Goal: Task Accomplishment & Management: Complete application form

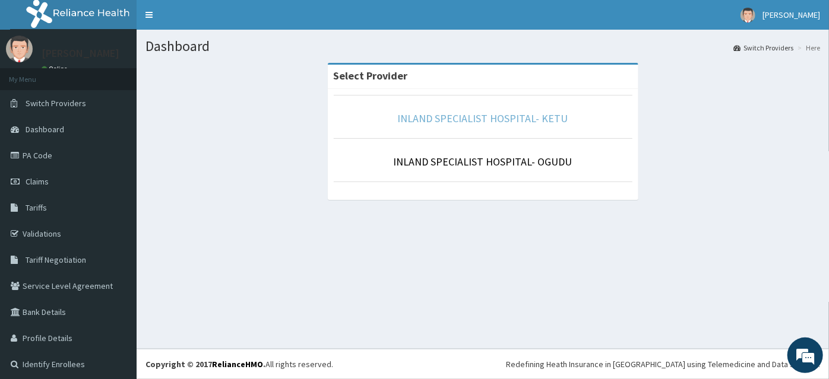
click at [494, 118] on link "INLAND SPECIALIST HOSPITAL- KETU" at bounding box center [483, 119] width 170 height 14
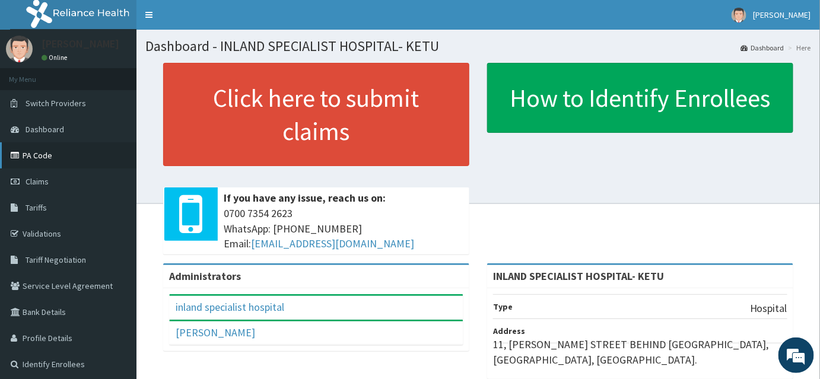
click at [49, 154] on link "PA Code" at bounding box center [68, 155] width 137 height 26
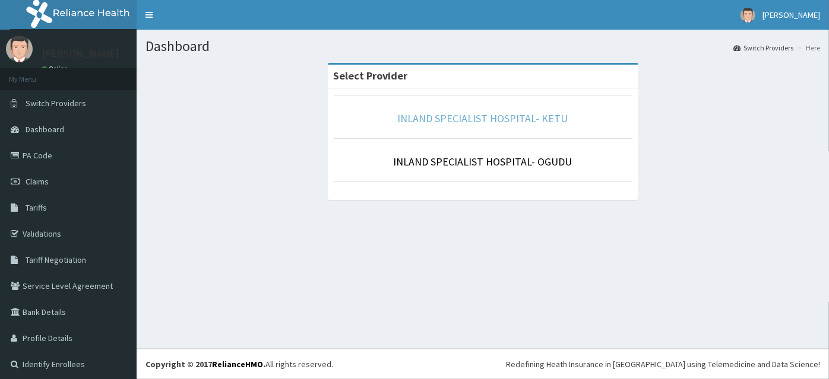
click at [474, 115] on link "INLAND SPECIALIST HOSPITAL- KETU" at bounding box center [483, 119] width 170 height 14
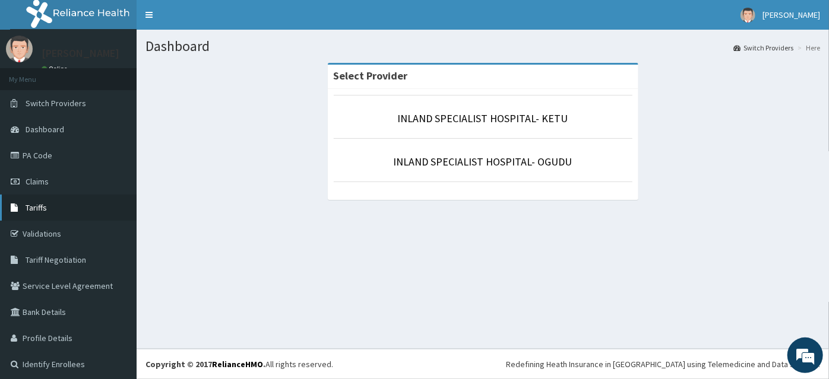
click at [43, 208] on span "Tariffs" at bounding box center [36, 207] width 21 height 11
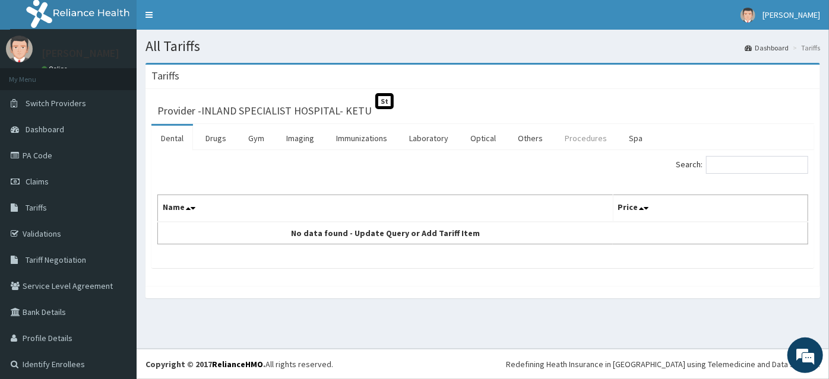
click at [575, 135] on link "Procedures" at bounding box center [585, 138] width 61 height 25
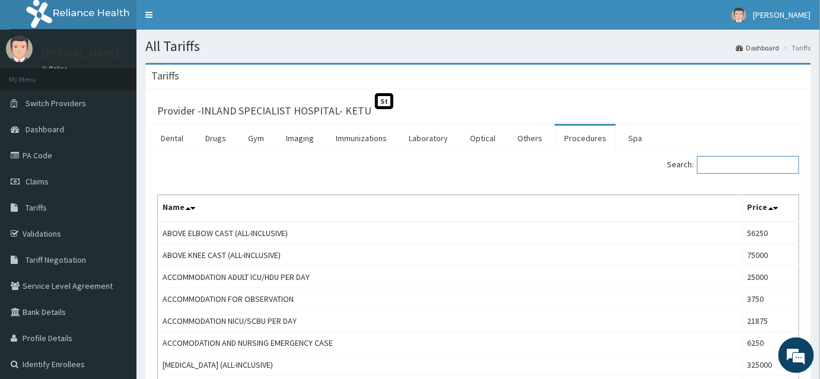
click at [727, 156] on input "Search:" at bounding box center [748, 165] width 102 height 18
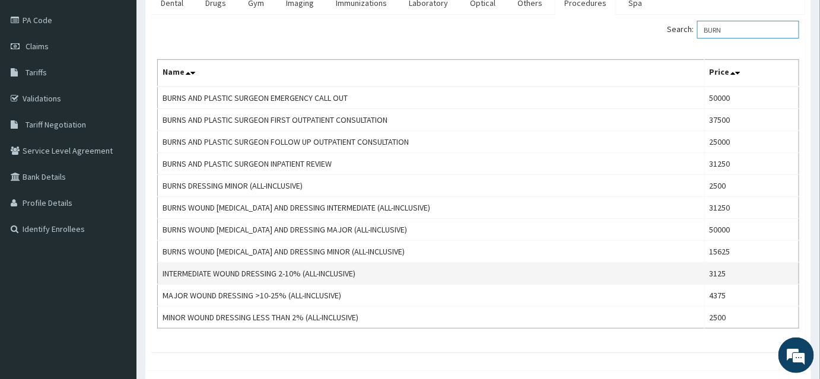
scroll to position [161, 0]
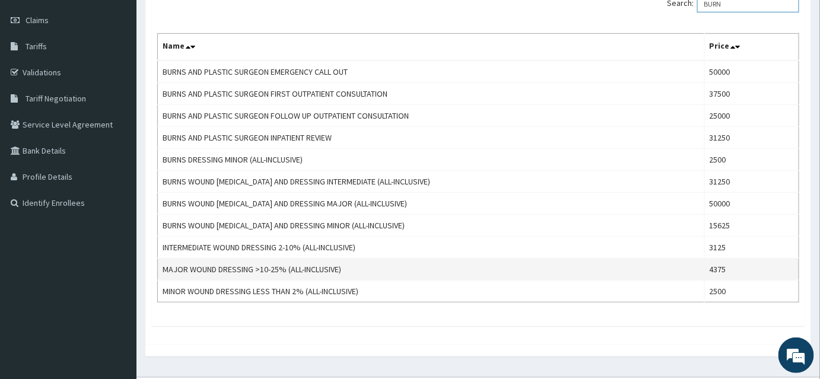
type input "BURN"
click at [335, 275] on td "MAJOR WOUND DRESSING >10-25% (ALL-INCLUSIVE)" at bounding box center [431, 270] width 547 height 22
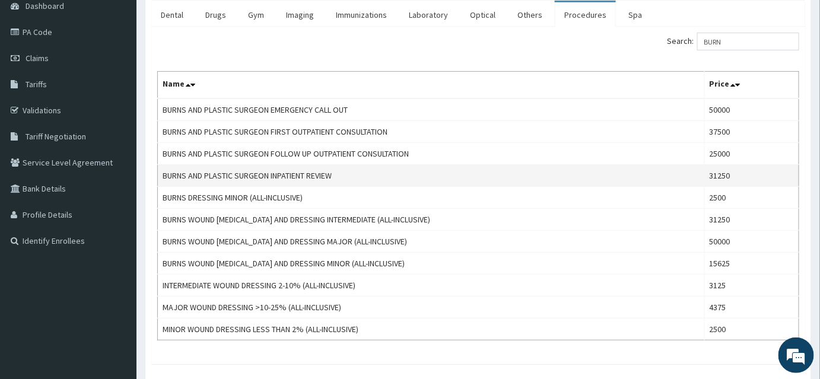
scroll to position [0, 0]
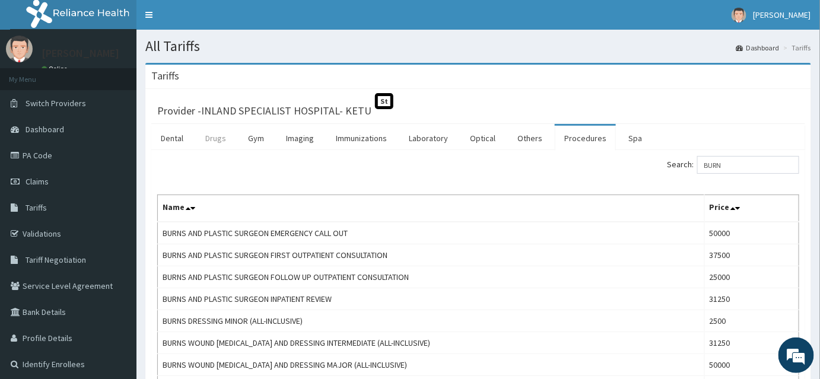
click at [220, 140] on link "Drugs" at bounding box center [216, 138] width 40 height 25
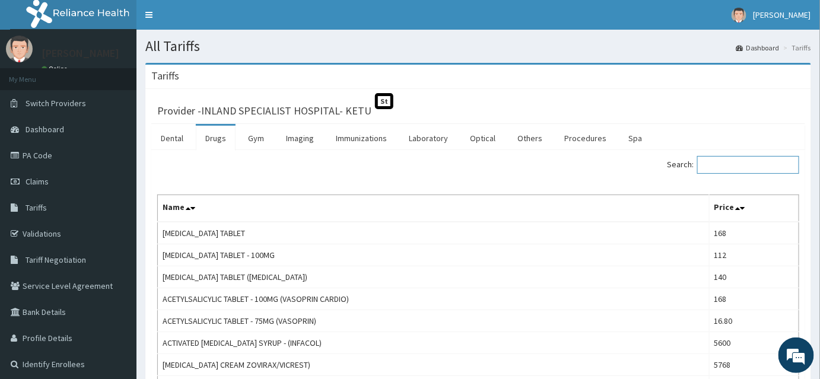
click at [724, 167] on input "Search:" at bounding box center [748, 165] width 102 height 18
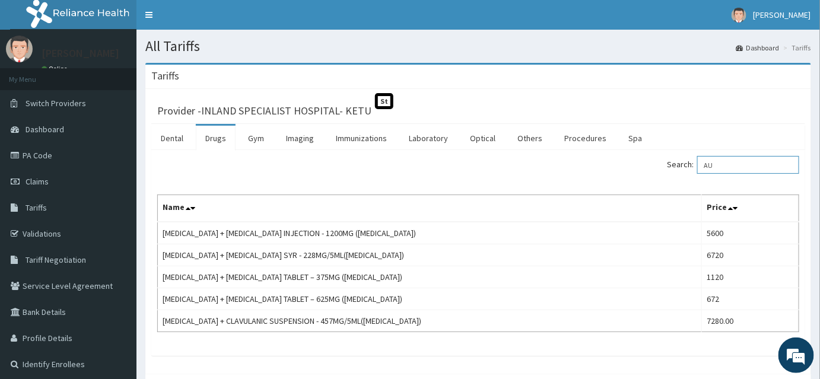
type input "A"
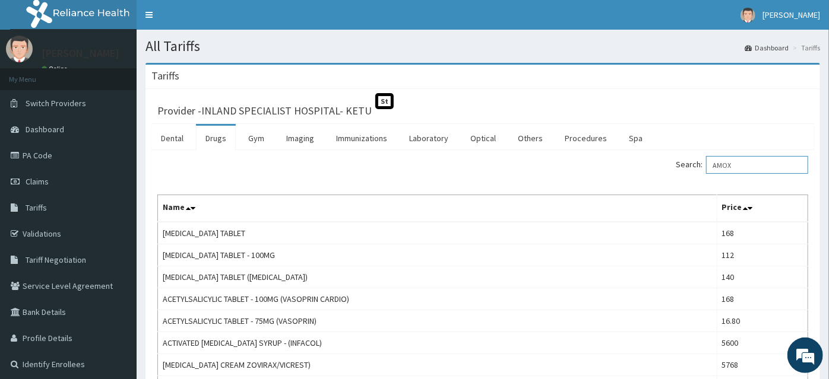
type input "AMOX"
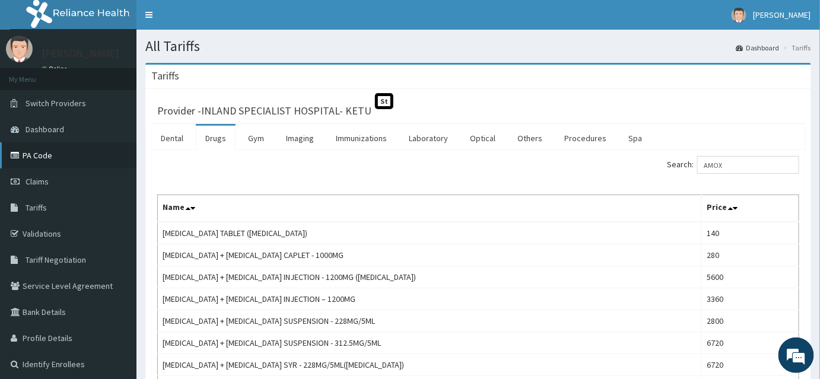
click at [38, 158] on link "PA Code" at bounding box center [68, 155] width 137 height 26
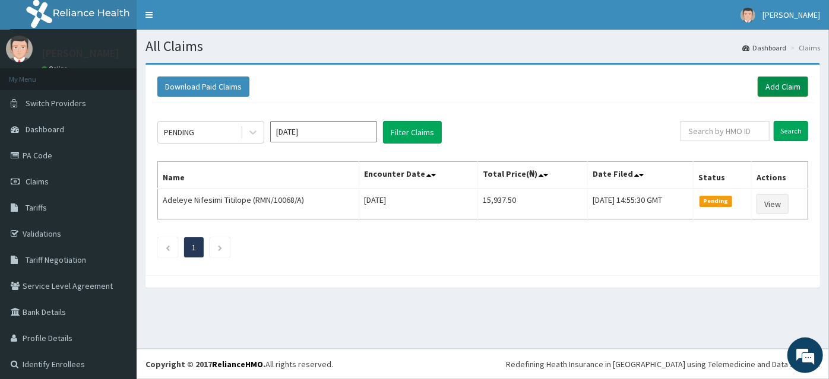
click at [786, 87] on link "Add Claim" at bounding box center [782, 87] width 50 height 20
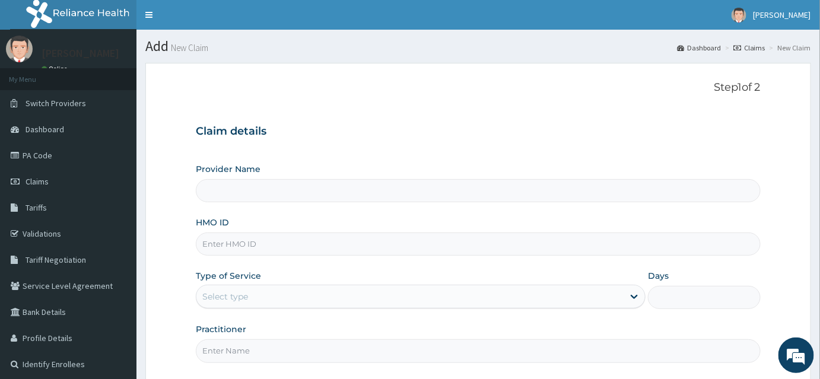
type input "INLAND SPECIALIST HOSPITAL- KETU"
click at [224, 248] on input "HMO ID" at bounding box center [478, 244] width 565 height 23
drag, startPoint x: 224, startPoint y: 248, endPoint x: 199, endPoint y: 237, distance: 26.8
click at [199, 237] on input "HMO ID" at bounding box center [478, 244] width 565 height 23
click at [230, 245] on input "HMO ID" at bounding box center [478, 244] width 565 height 23
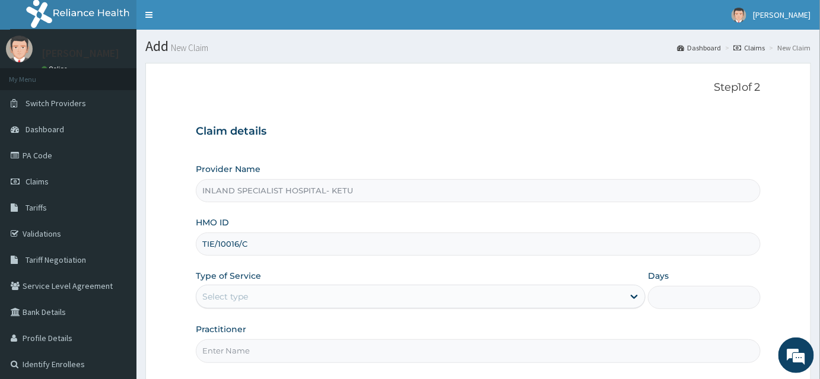
type input "TIE/10016/C"
click at [246, 301] on div "Select type" at bounding box center [225, 297] width 46 height 12
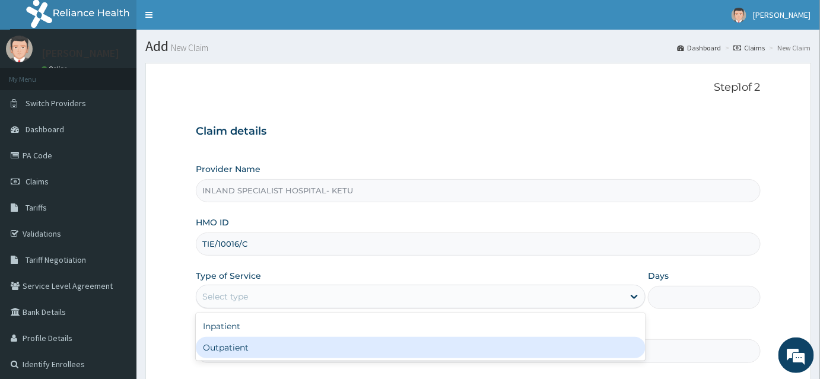
click at [246, 348] on div "Outpatient" at bounding box center [421, 347] width 450 height 21
type input "1"
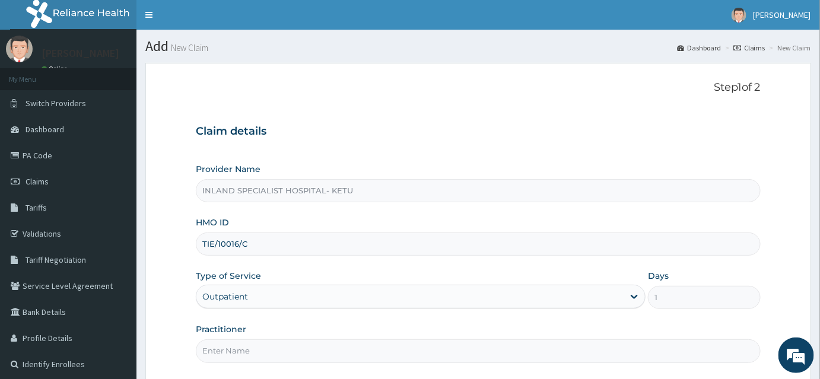
scroll to position [107, 0]
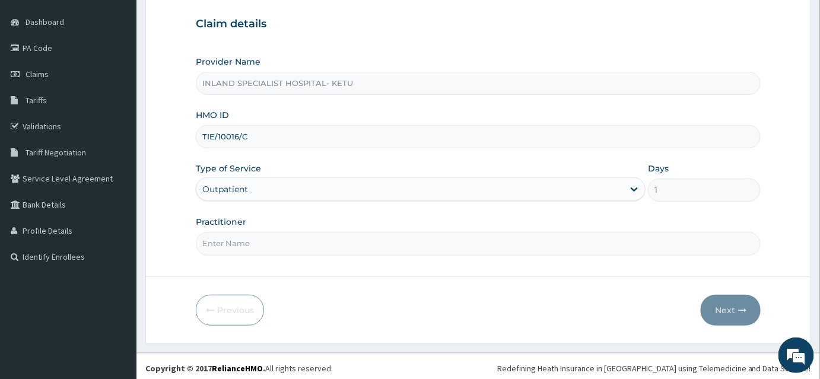
click at [233, 244] on input "Practitioner" at bounding box center [478, 243] width 565 height 23
type input "DR OLUJITAN"
click at [726, 312] on button "Next" at bounding box center [731, 310] width 60 height 31
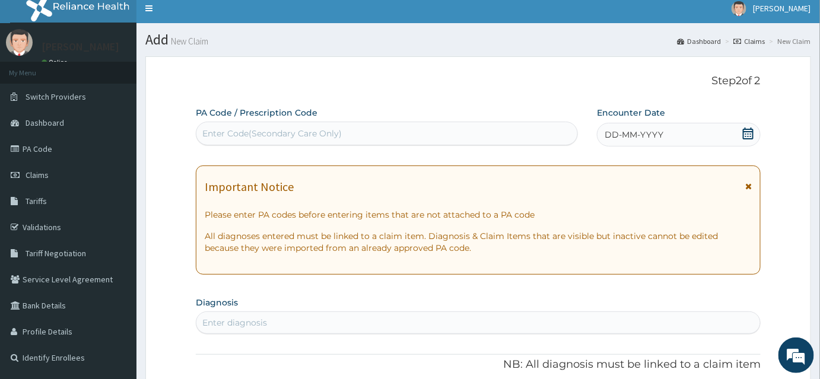
scroll to position [0, 0]
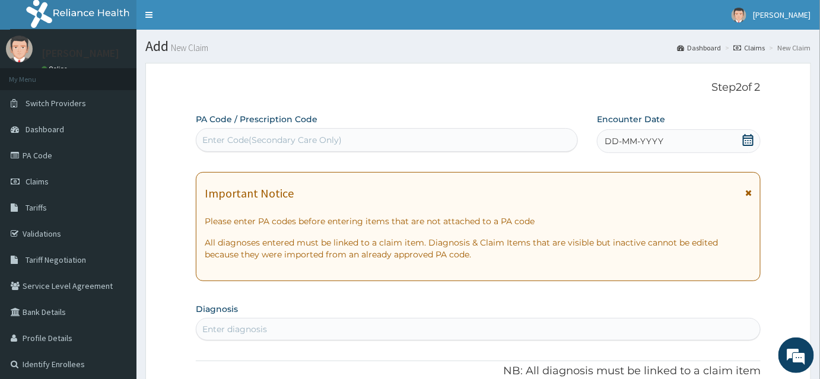
click at [748, 137] on icon at bounding box center [749, 140] width 12 height 12
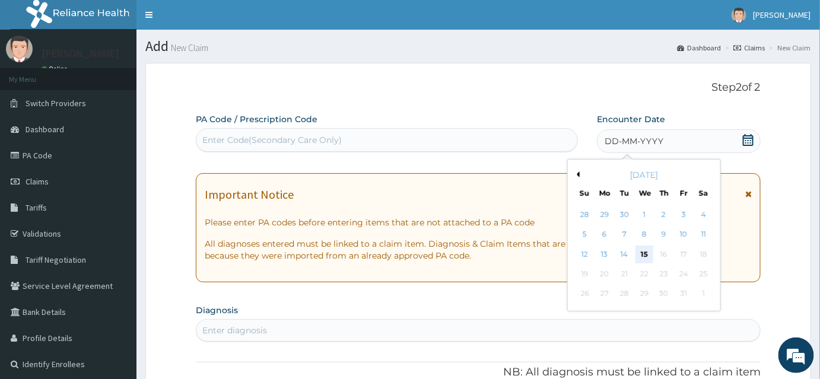
click at [647, 255] on div "15" at bounding box center [645, 255] width 18 height 18
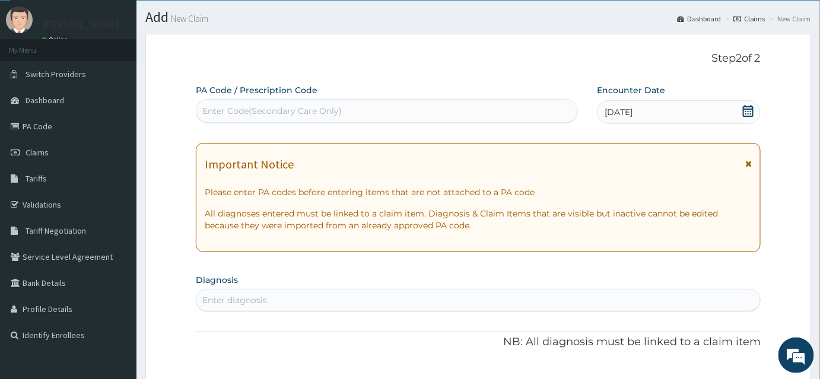
scroll to position [53, 0]
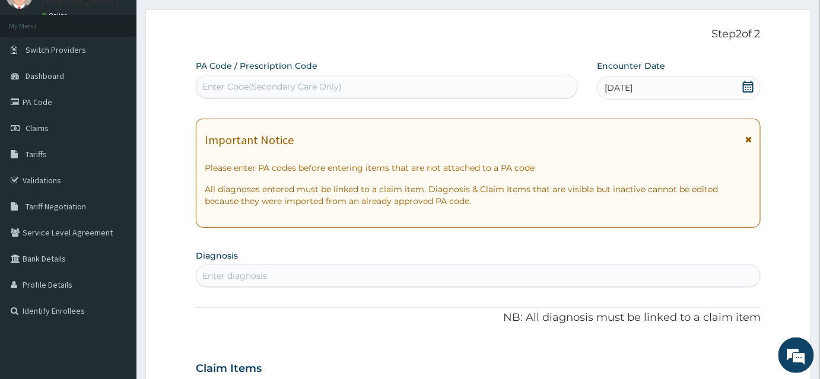
click at [215, 81] on div "Enter Code(Secondary Care Only)" at bounding box center [271, 87] width 139 height 12
click at [212, 84] on div "Enter Code(Secondary Care Only)" at bounding box center [271, 87] width 139 height 12
click at [211, 84] on div "Enter Code(Secondary Care Only)" at bounding box center [271, 87] width 139 height 12
paste input "PA/468A7F"
type input "PA/468A7F"
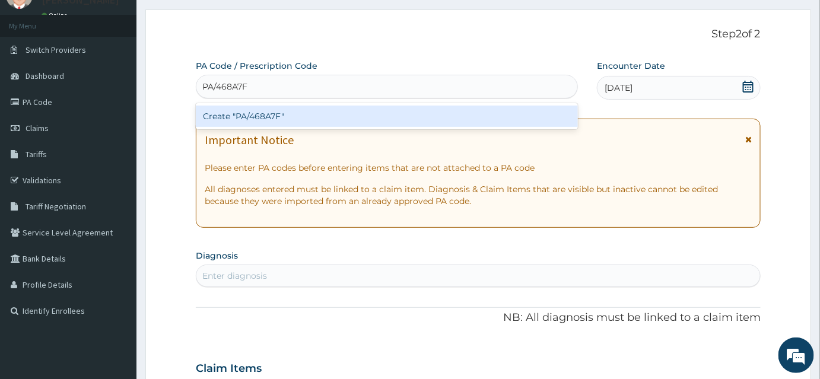
click at [250, 116] on div "Create "PA/468A7F"" at bounding box center [387, 116] width 382 height 21
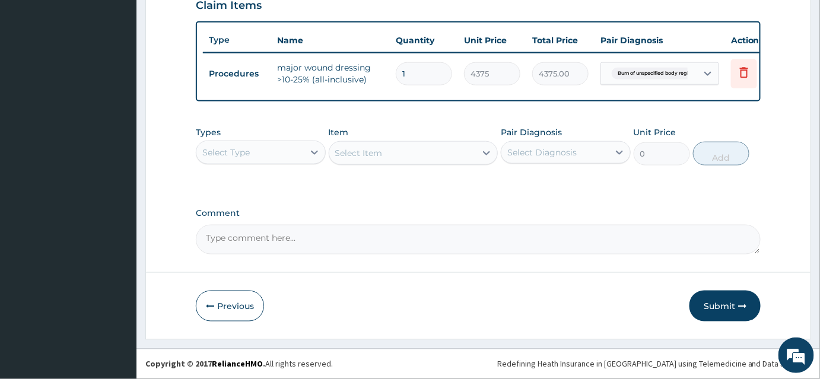
scroll to position [426, 0]
click at [727, 304] on button "Submit" at bounding box center [725, 306] width 71 height 31
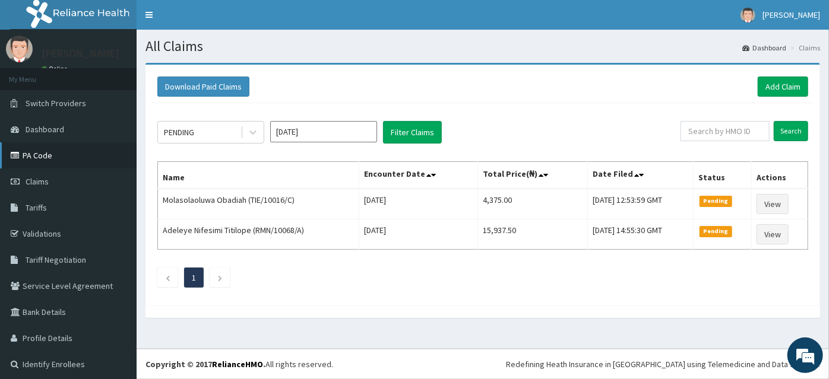
click at [36, 153] on link "PA Code" at bounding box center [68, 155] width 137 height 26
click at [776, 87] on link "Add Claim" at bounding box center [782, 87] width 50 height 20
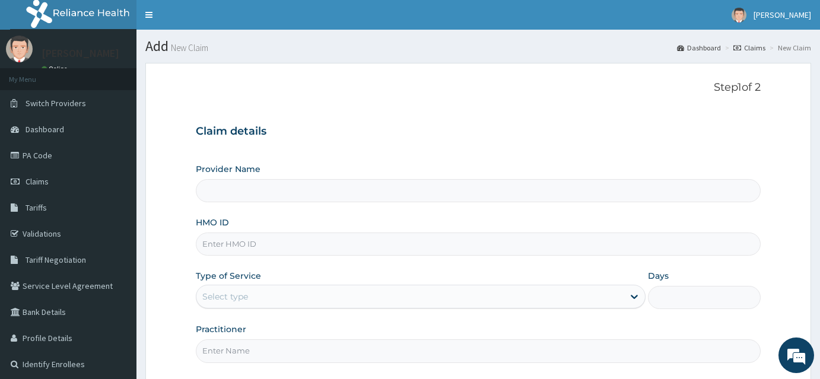
type input "INLAND SPECIALIST HOSPITAL- KETU"
click at [229, 246] on input "HMO ID" at bounding box center [478, 244] width 565 height 23
type input "RMN/10068/A"
click at [242, 296] on div "Select type" at bounding box center [225, 297] width 46 height 12
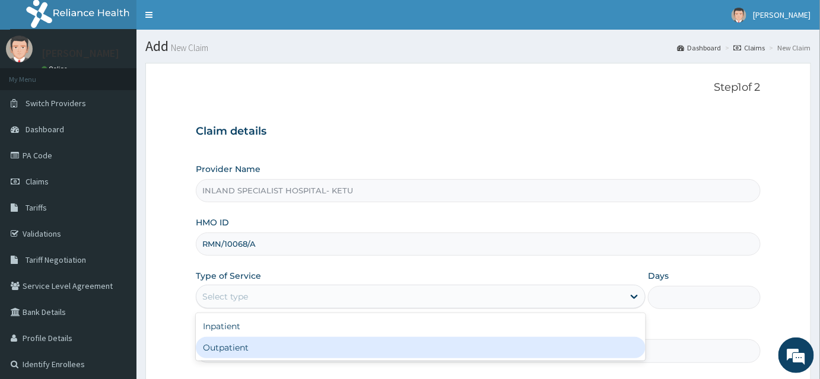
click at [242, 348] on div "Outpatient" at bounding box center [421, 347] width 450 height 21
type input "1"
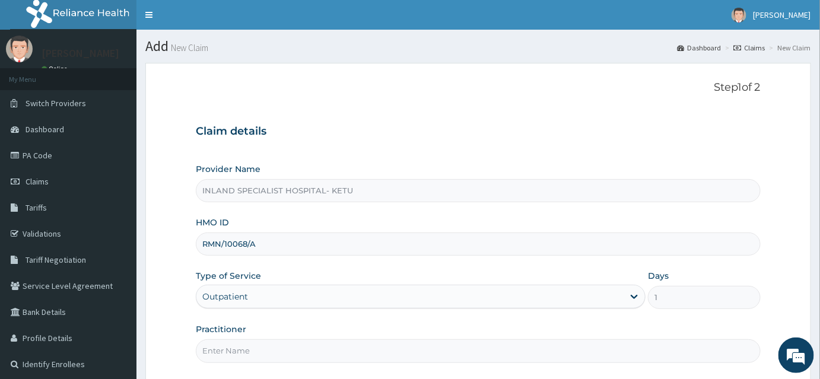
click at [242, 348] on input "Practitioner" at bounding box center [478, 351] width 565 height 23
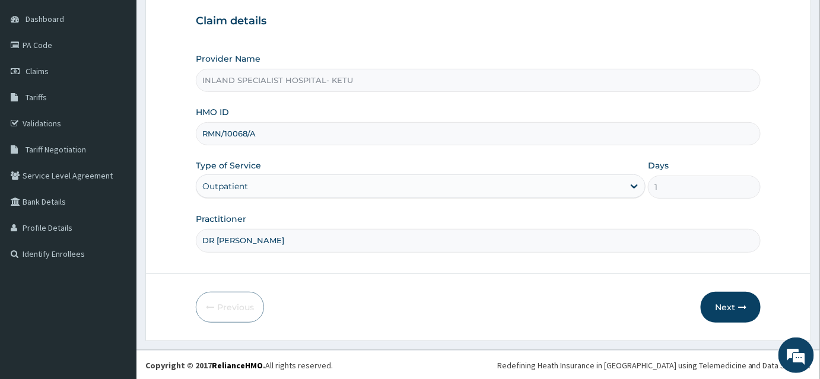
scroll to position [110, 0]
type input "DR OLUJITAN"
click at [718, 306] on button "Next" at bounding box center [731, 307] width 60 height 31
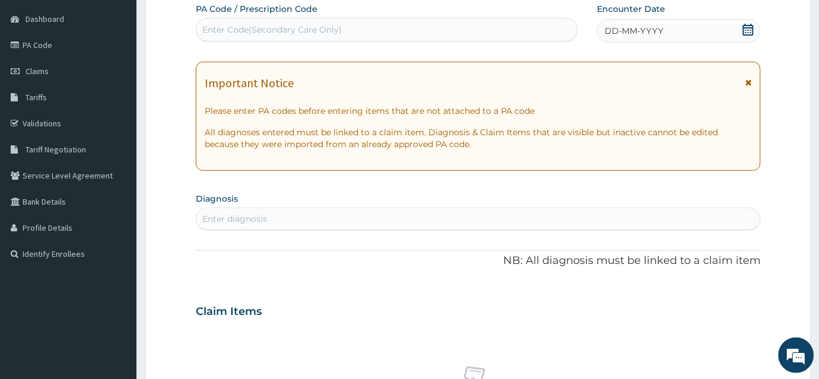
click at [751, 29] on icon at bounding box center [748, 30] width 11 height 12
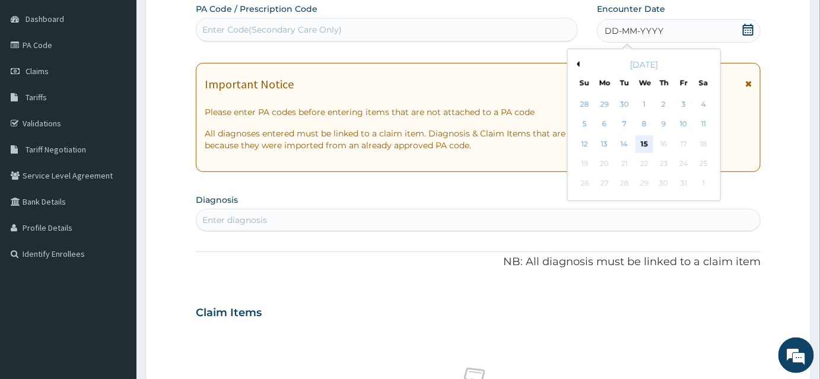
click at [639, 142] on div "15" at bounding box center [645, 144] width 18 height 18
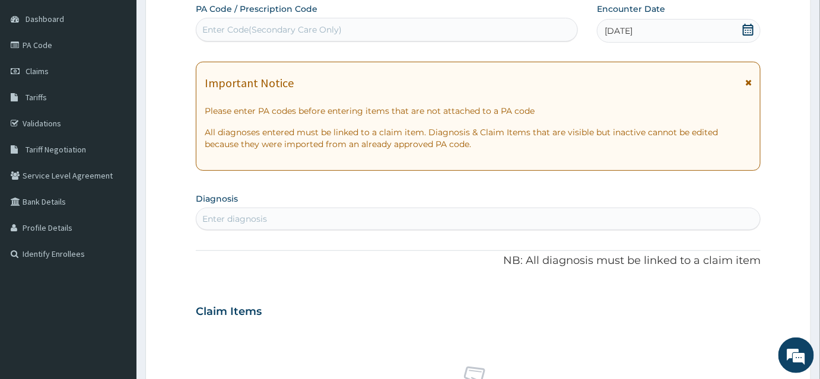
click at [228, 28] on div "Enter Code(Secondary Care Only)" at bounding box center [271, 30] width 139 height 12
drag, startPoint x: 228, startPoint y: 28, endPoint x: 216, endPoint y: 27, distance: 11.9
drag, startPoint x: 216, startPoint y: 27, endPoint x: 207, endPoint y: 27, distance: 8.9
click at [207, 27] on div "Enter Code(Secondary Care Only)" at bounding box center [271, 30] width 139 height 12
paste input "SGR/135/A/01258/GBH-01"
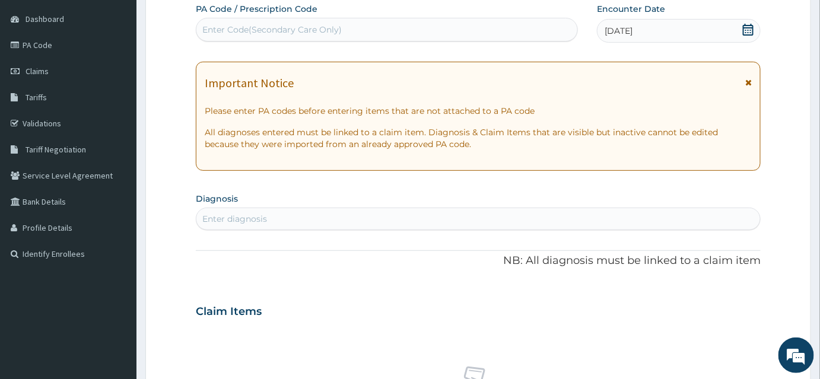
type input "SGR/135/A/01258/GBH-01"
drag, startPoint x: 325, startPoint y: 21, endPoint x: 196, endPoint y: 12, distance: 129.7
click at [196, 12] on div "PA Code / Prescription Code Select is focused ,type to refine list, press Down …" at bounding box center [387, 22] width 382 height 39
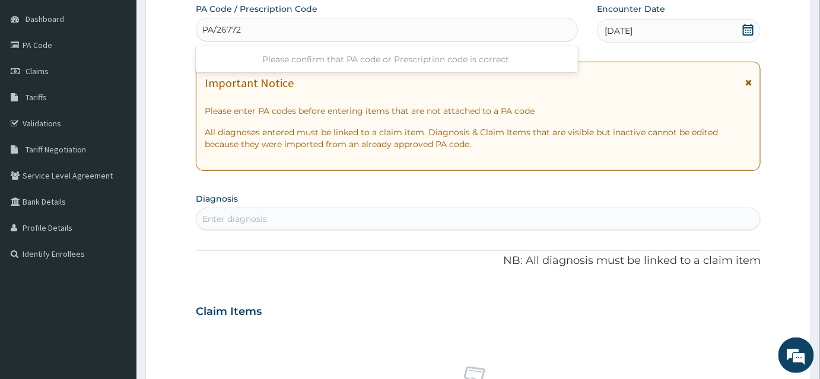
type input "PA/267727"
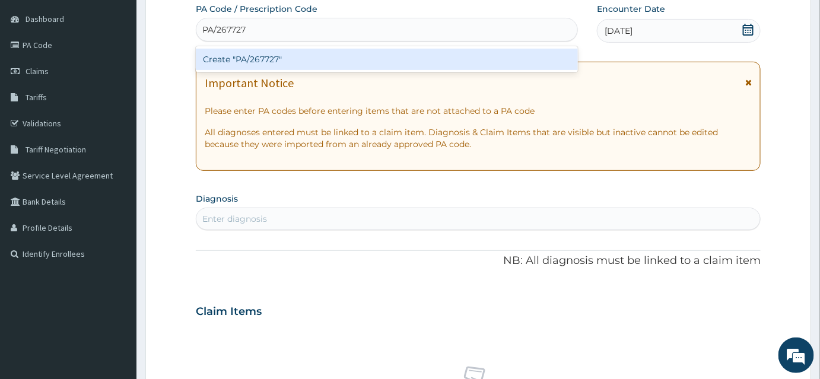
click at [247, 58] on div "Create "PA/267727"" at bounding box center [387, 59] width 382 height 21
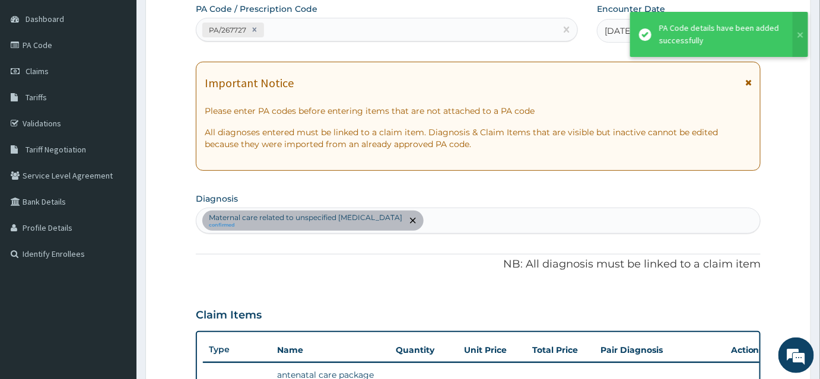
scroll to position [318, 0]
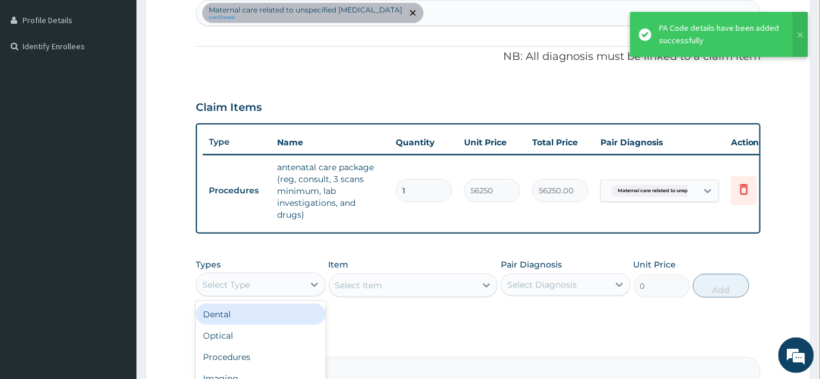
click at [245, 290] on div "Select Type" at bounding box center [225, 285] width 47 height 12
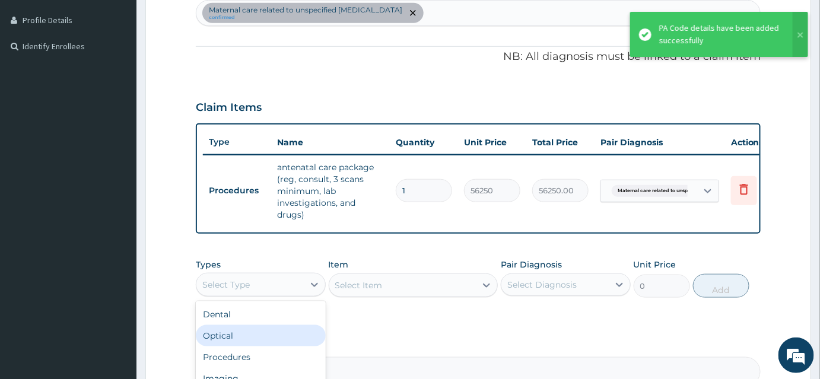
scroll to position [372, 0]
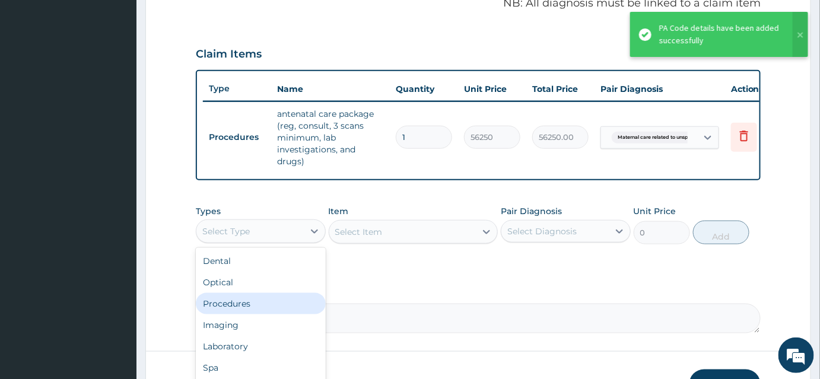
click at [226, 305] on div "Procedures" at bounding box center [261, 303] width 130 height 21
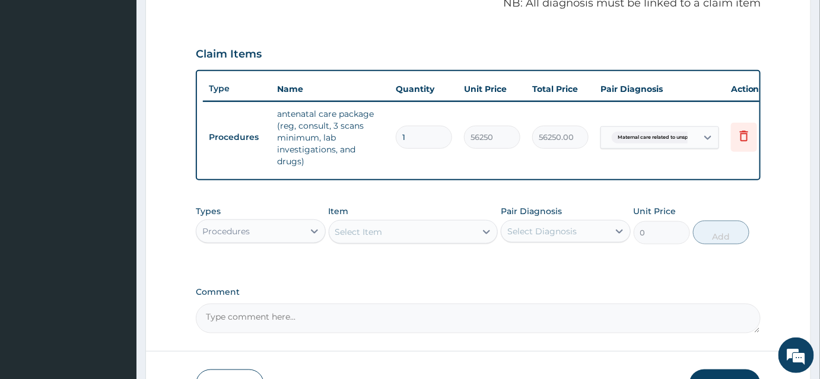
click at [383, 242] on div "Select Item" at bounding box center [402, 232] width 147 height 19
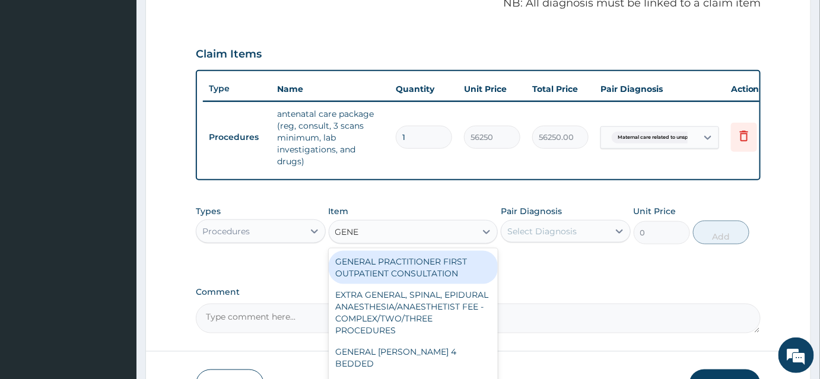
type input "GENER"
click at [394, 265] on div "GENERAL PRACTITIONER FIRST OUTPATIENT CONSULTATION" at bounding box center [414, 267] width 170 height 33
type input "3750"
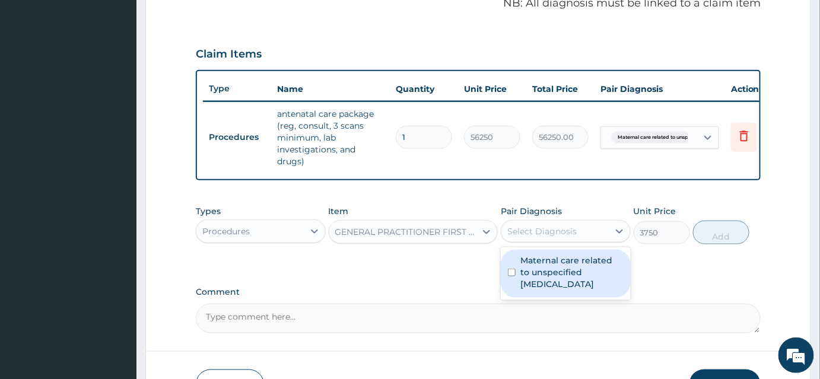
click at [601, 232] on div "Select Diagnosis" at bounding box center [555, 231] width 107 height 19
click at [562, 271] on label "Maternal care related to unspecified multiple gestation" at bounding box center [572, 273] width 103 height 36
checkbox input "true"
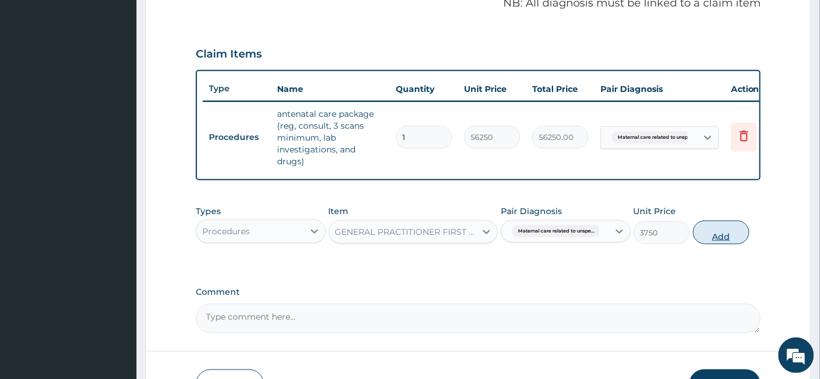
click at [715, 240] on button "Add" at bounding box center [721, 233] width 56 height 24
type input "0"
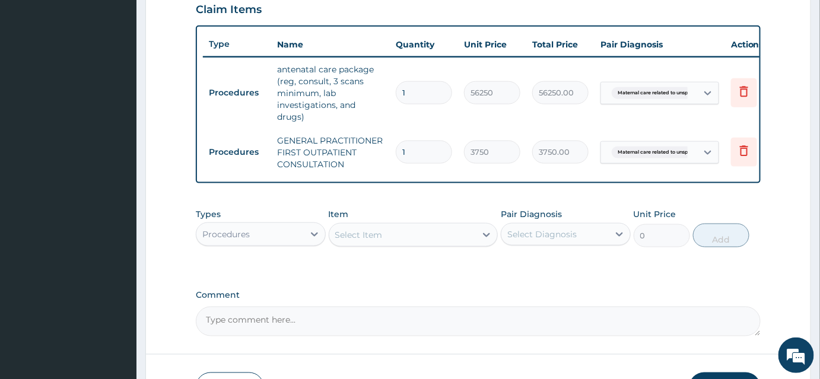
scroll to position [480, 0]
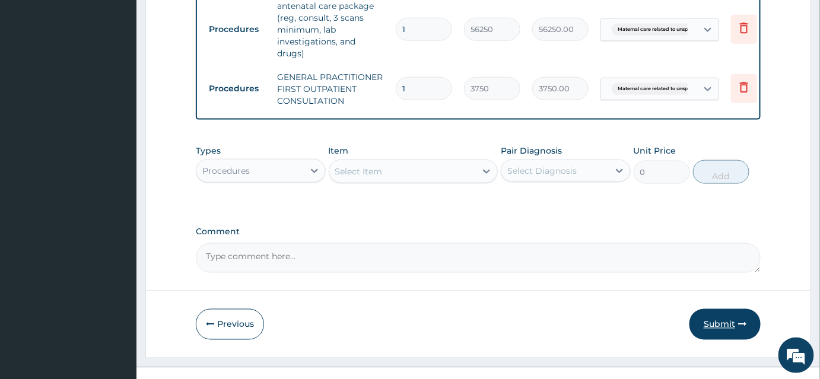
click at [712, 328] on button "Submit" at bounding box center [725, 324] width 71 height 31
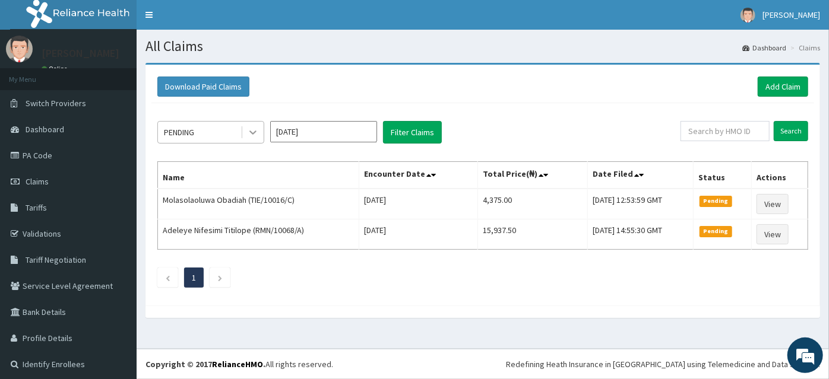
click at [245, 128] on div at bounding box center [252, 132] width 21 height 21
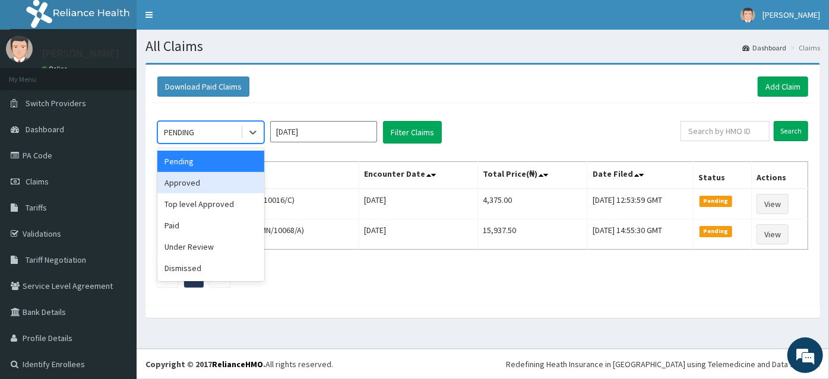
click at [198, 177] on div "Approved" at bounding box center [210, 182] width 107 height 21
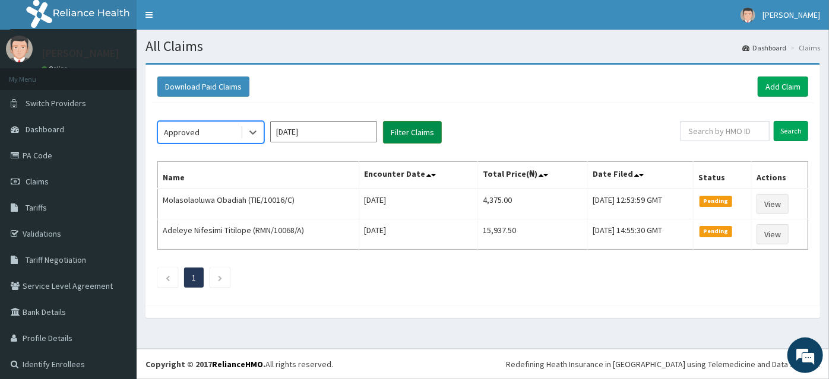
click at [419, 128] on button "Filter Claims" at bounding box center [412, 132] width 59 height 23
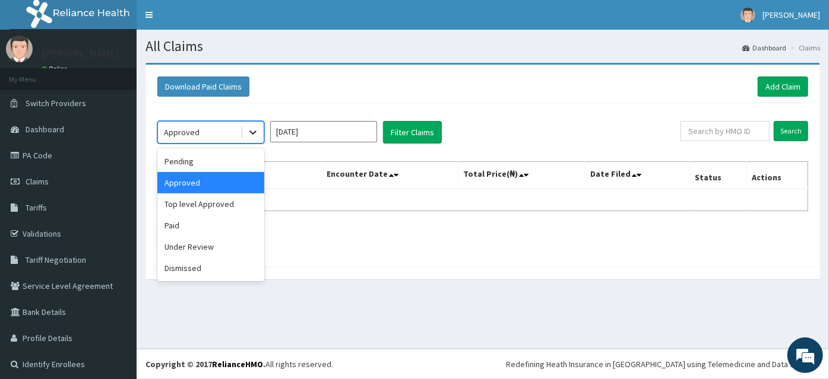
click at [254, 129] on icon at bounding box center [253, 132] width 12 height 12
click at [187, 248] on div "Under Review" at bounding box center [210, 246] width 107 height 21
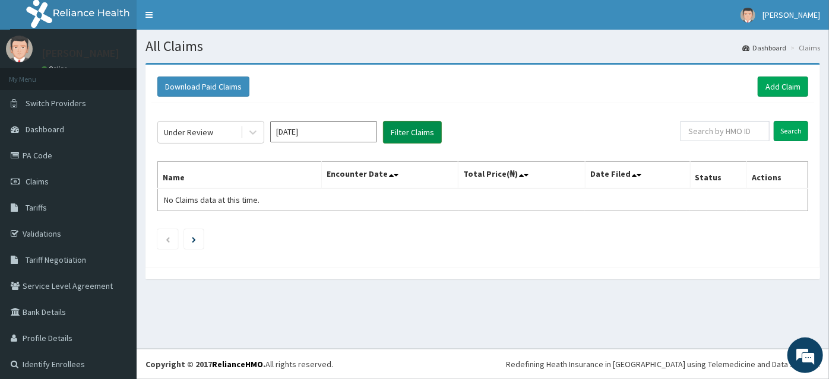
click at [405, 131] on button "Filter Claims" at bounding box center [412, 132] width 59 height 23
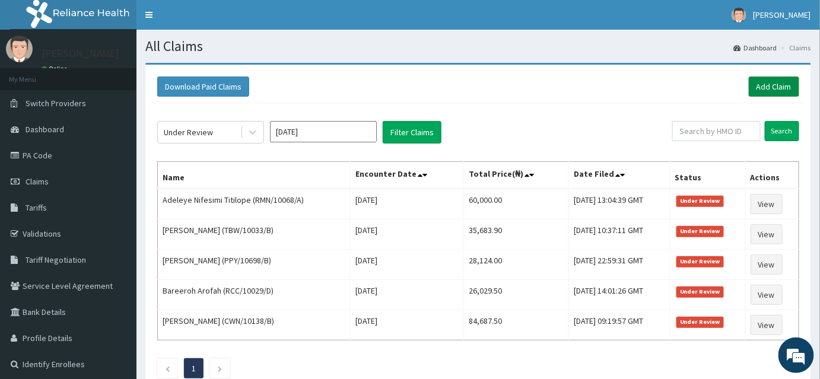
click at [781, 91] on link "Add Claim" at bounding box center [774, 87] width 50 height 20
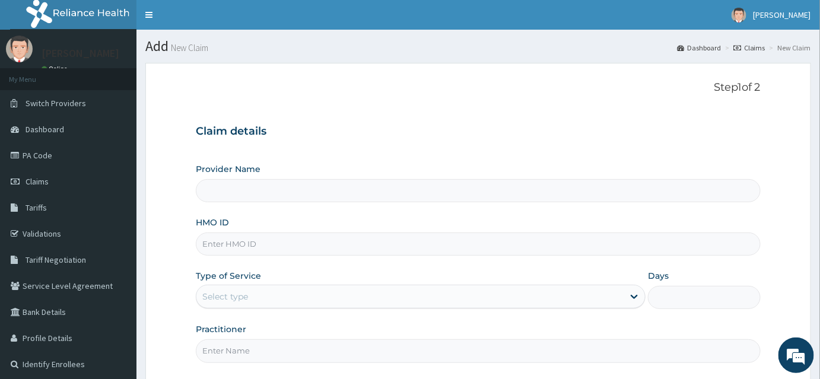
click at [223, 246] on input "HMO ID" at bounding box center [478, 244] width 565 height 23
type input "INLAND SPECIALIST HOSPITAL- KETU"
type input "LWW/10064/B"
click at [229, 297] on div "Select type" at bounding box center [225, 297] width 46 height 12
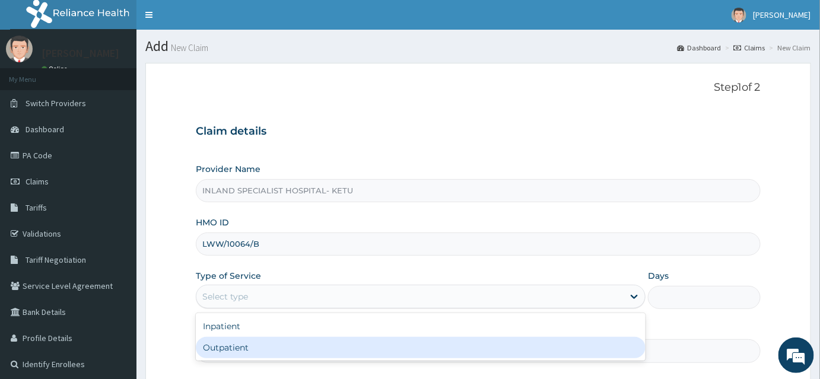
click at [231, 353] on div "Outpatient" at bounding box center [421, 347] width 450 height 21
type input "1"
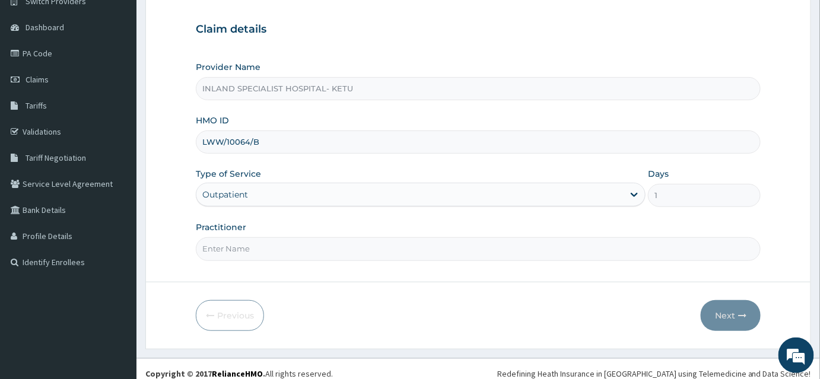
scroll to position [107, 0]
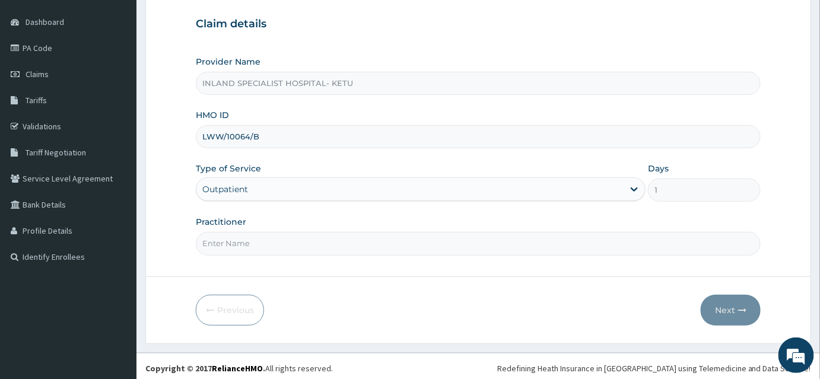
click at [236, 237] on input "Practitioner" at bounding box center [478, 243] width 565 height 23
type input "DR [PERSON_NAME]"
click at [731, 308] on button "Next" at bounding box center [731, 310] width 60 height 31
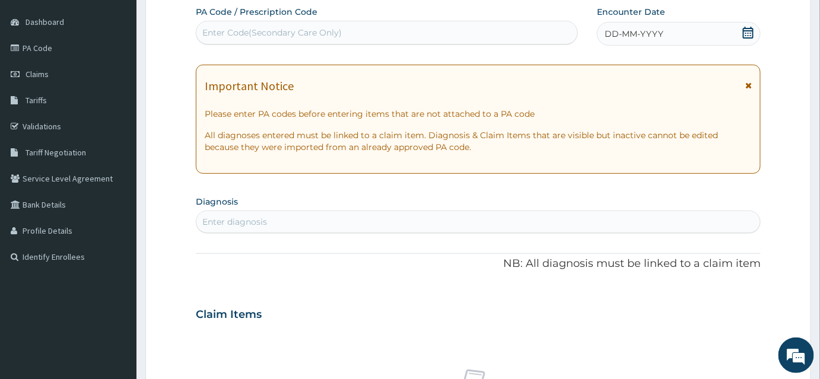
click at [753, 34] on icon at bounding box center [749, 33] width 12 height 12
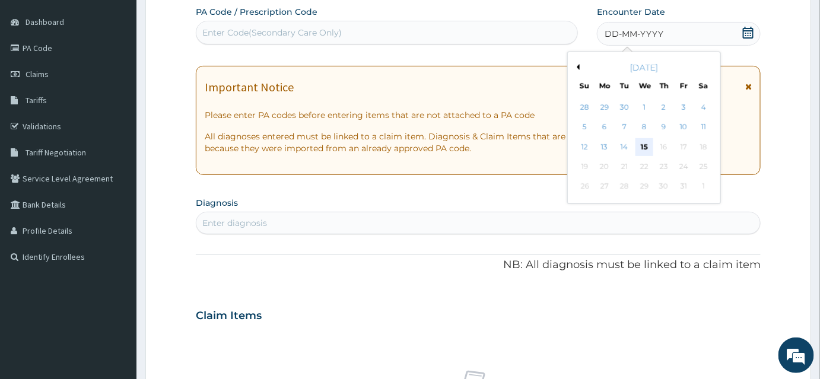
click at [648, 147] on div "15" at bounding box center [645, 147] width 18 height 18
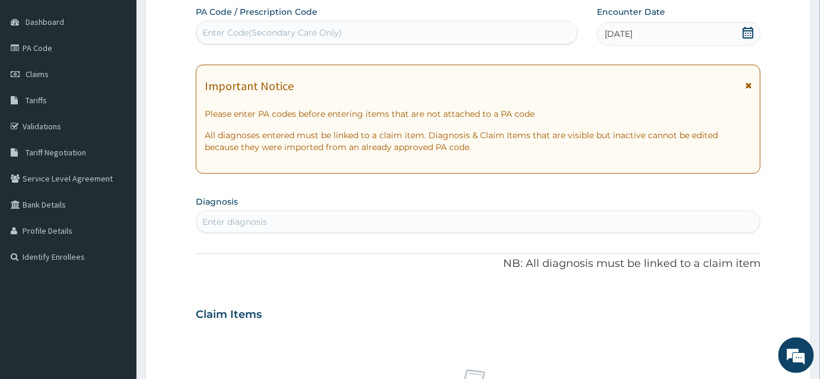
click at [280, 30] on div "Enter Code(Secondary Care Only)" at bounding box center [271, 33] width 139 height 12
drag, startPoint x: 281, startPoint y: 30, endPoint x: 259, endPoint y: 30, distance: 22.0
click at [259, 30] on div "Enter Code(Secondary Care Only)" at bounding box center [271, 33] width 139 height 12
paste input "PA/B36CE6"
type input "PA/B36CE6"
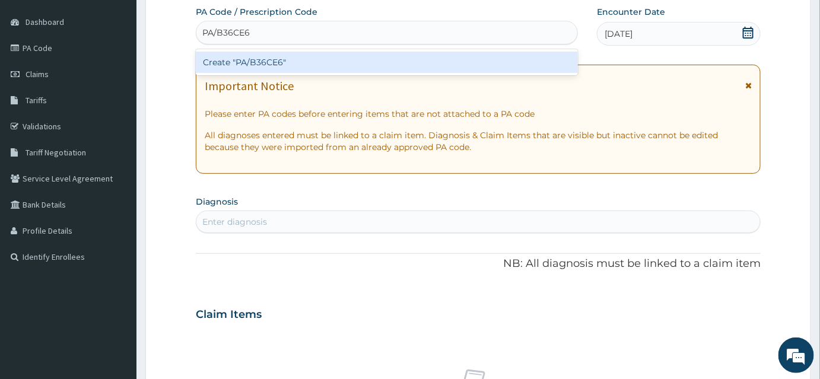
click at [309, 59] on div "Create "PA/B36CE6"" at bounding box center [387, 62] width 382 height 21
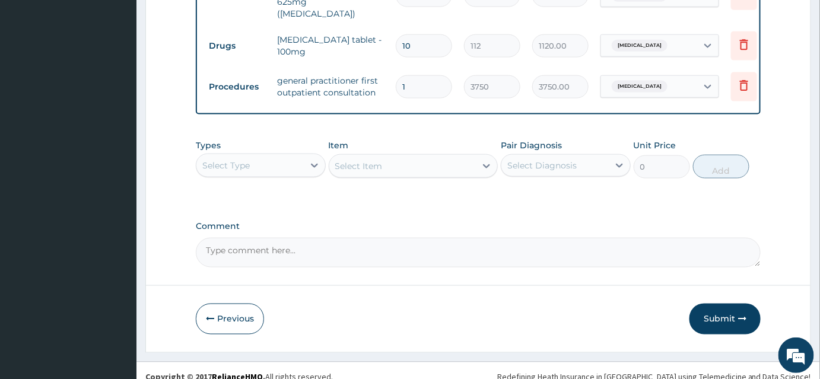
scroll to position [514, 0]
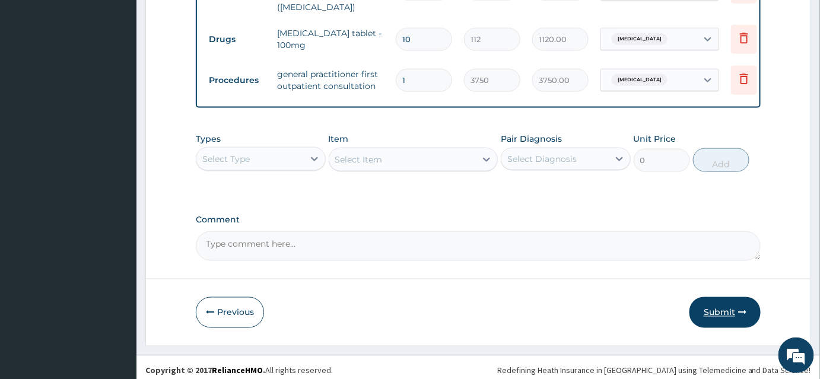
click at [717, 306] on button "Submit" at bounding box center [725, 312] width 71 height 31
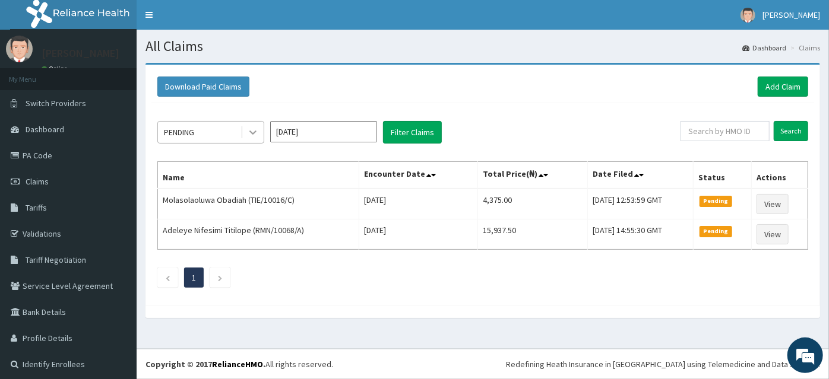
click at [250, 133] on icon at bounding box center [253, 132] width 12 height 12
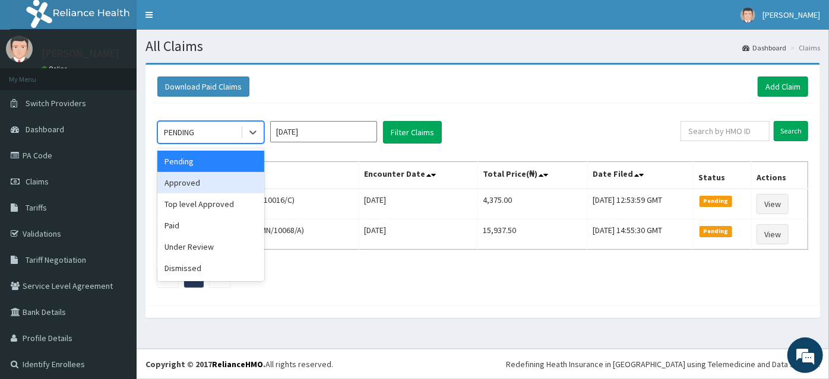
click at [212, 185] on div "Approved" at bounding box center [210, 182] width 107 height 21
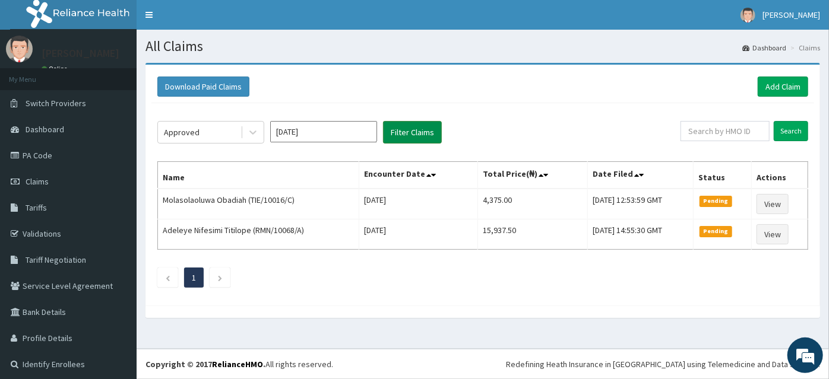
click at [420, 134] on button "Filter Claims" at bounding box center [412, 132] width 59 height 23
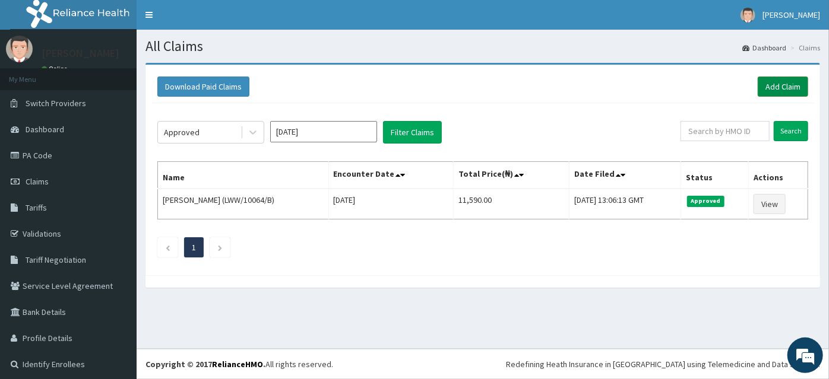
click at [779, 81] on link "Add Claim" at bounding box center [782, 87] width 50 height 20
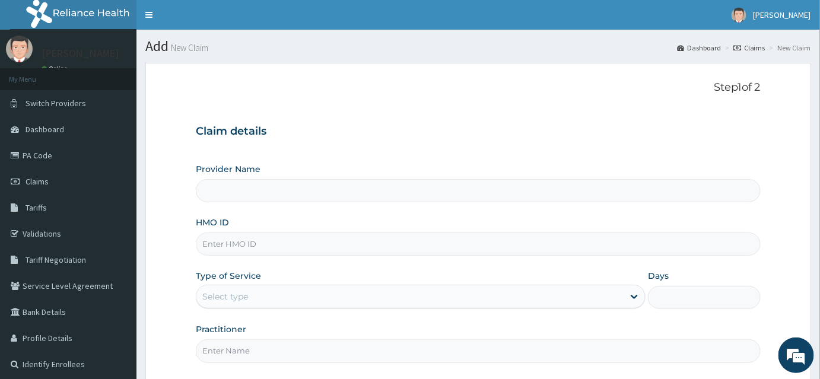
type input "INLAND SPECIALIST HOSPITAL- KETU"
click at [223, 252] on input "HMO ID" at bounding box center [478, 244] width 565 height 23
paste input "CPW/10041/B"
type input "CPW/10041/B"
click at [228, 296] on div "Select type" at bounding box center [225, 297] width 46 height 12
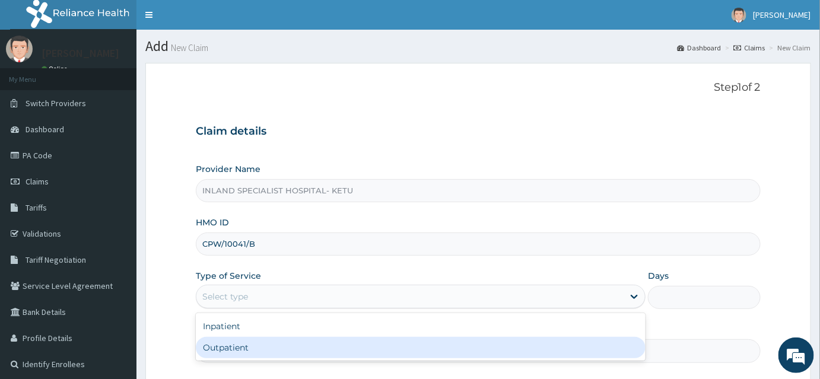
click at [230, 349] on div "Outpatient" at bounding box center [421, 347] width 450 height 21
type input "1"
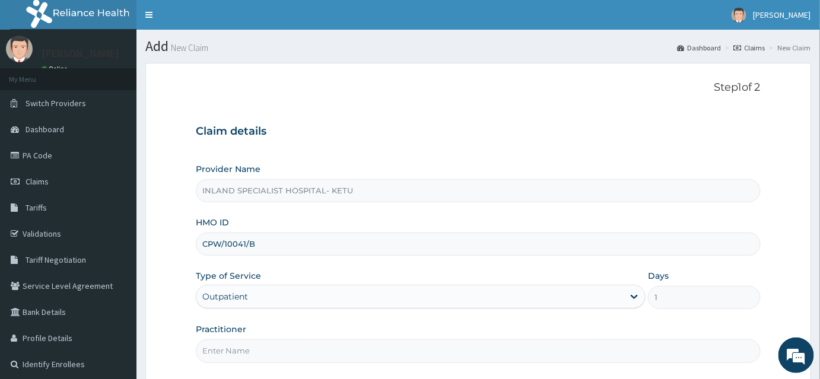
scroll to position [107, 0]
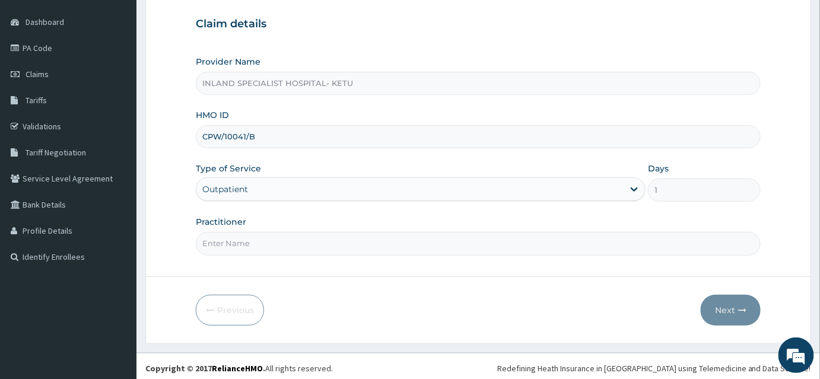
click at [229, 235] on input "Practitioner" at bounding box center [478, 243] width 565 height 23
type input "[PERSON_NAME]"
click at [735, 311] on button "Next" at bounding box center [731, 310] width 60 height 31
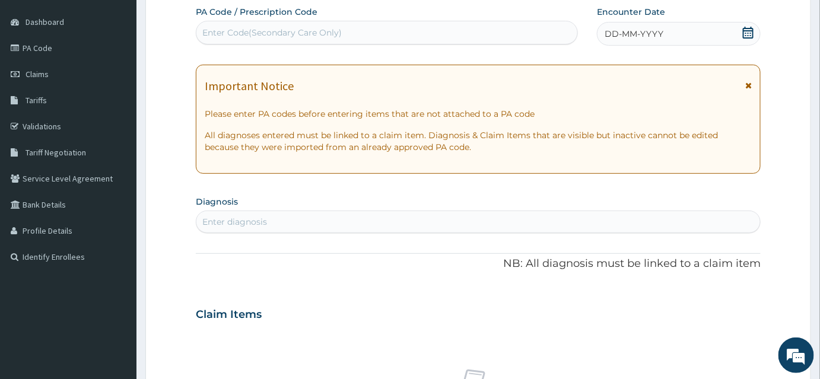
click at [751, 33] on icon at bounding box center [749, 33] width 12 height 12
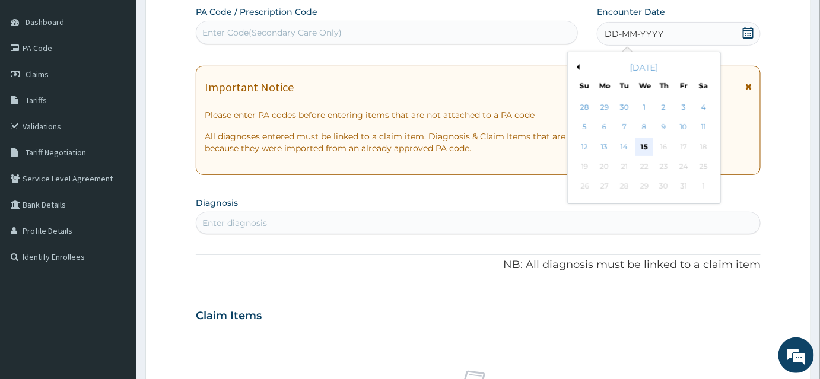
click at [642, 143] on div "15" at bounding box center [645, 147] width 18 height 18
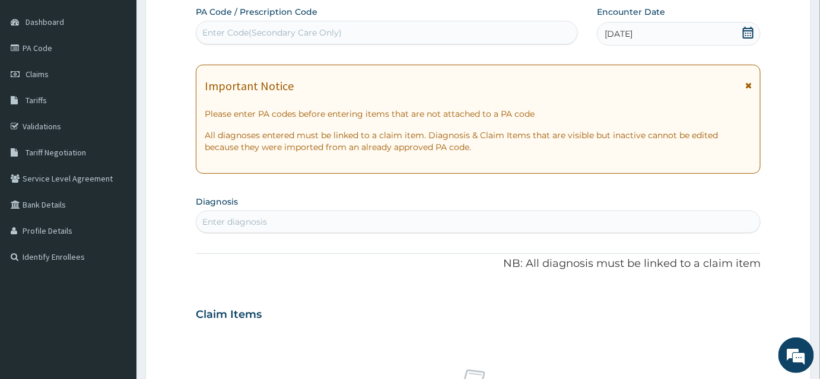
scroll to position [215, 0]
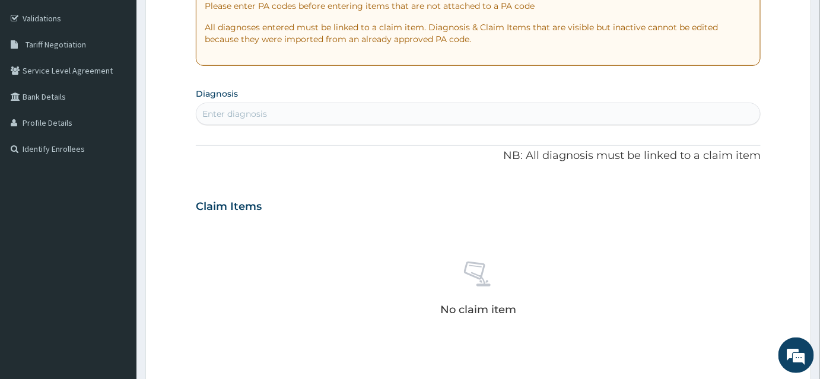
click at [220, 109] on div "Enter diagnosis" at bounding box center [234, 114] width 65 height 12
type input "ANEMIA"
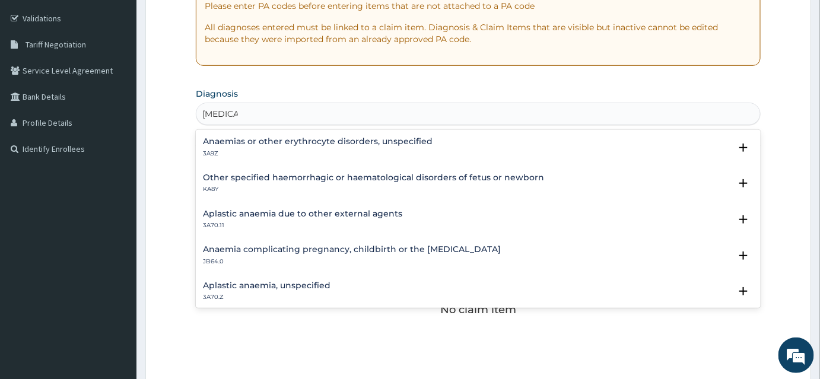
click at [348, 246] on h4 "Anaemia complicating pregnancy, childbirth or the puerperium" at bounding box center [352, 249] width 298 height 9
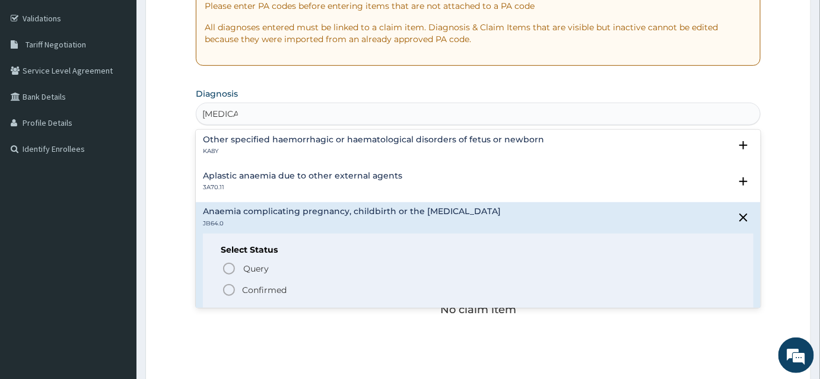
scroll to position [53, 0]
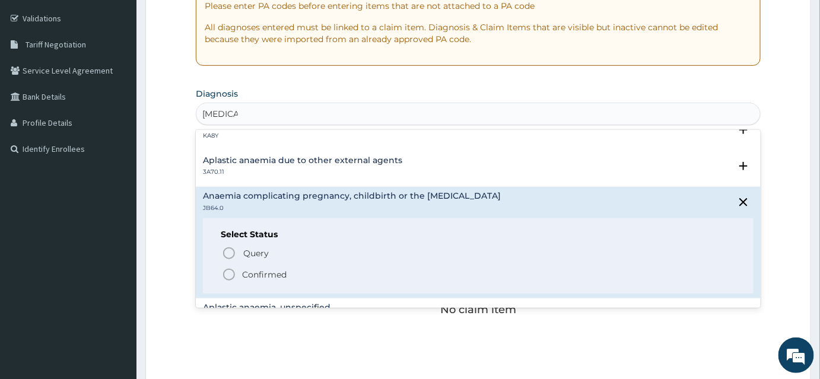
click at [233, 274] on icon "status option filled" at bounding box center [229, 275] width 14 height 14
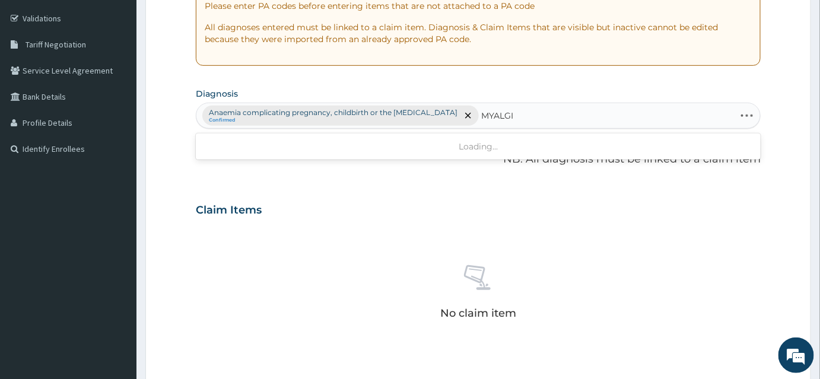
type input "MYALGIA"
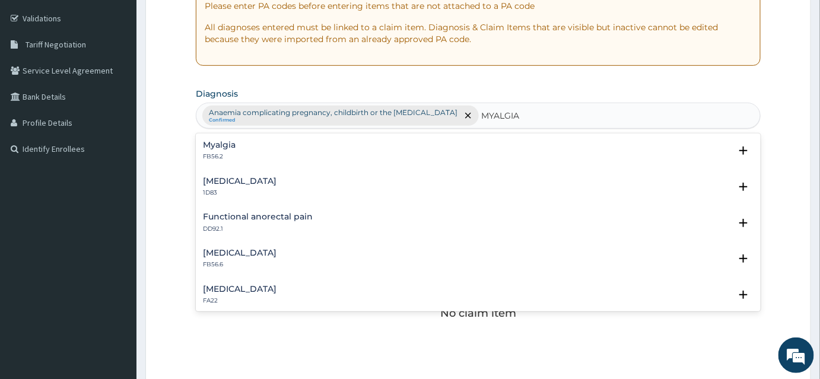
click at [233, 156] on p "FB56.2" at bounding box center [219, 157] width 33 height 8
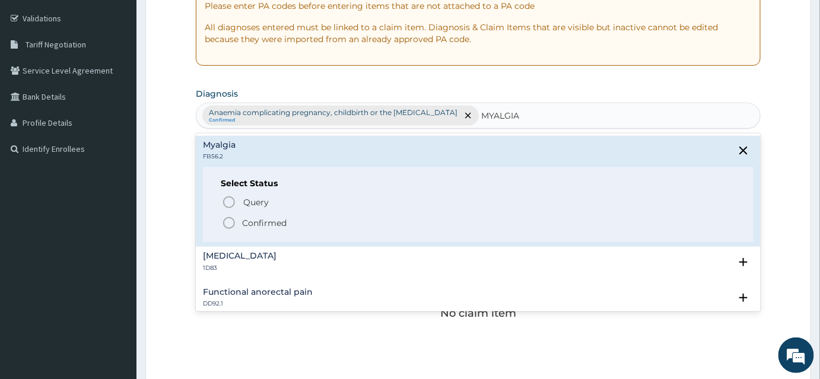
click at [228, 218] on icon "status option filled" at bounding box center [229, 223] width 14 height 14
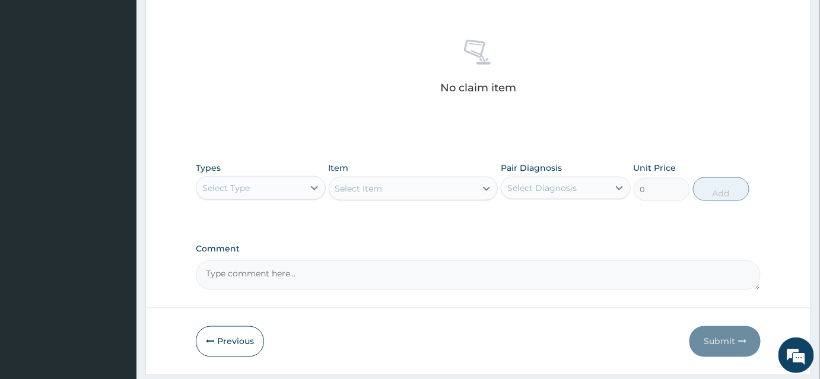
scroll to position [475, 0]
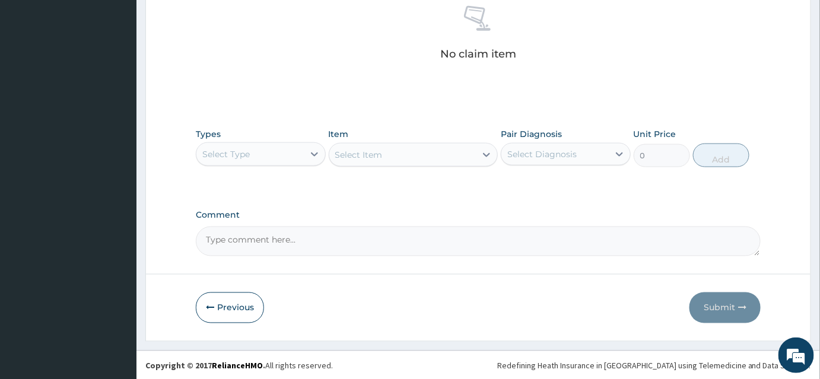
click at [242, 150] on div "Select Type" at bounding box center [225, 154] width 47 height 12
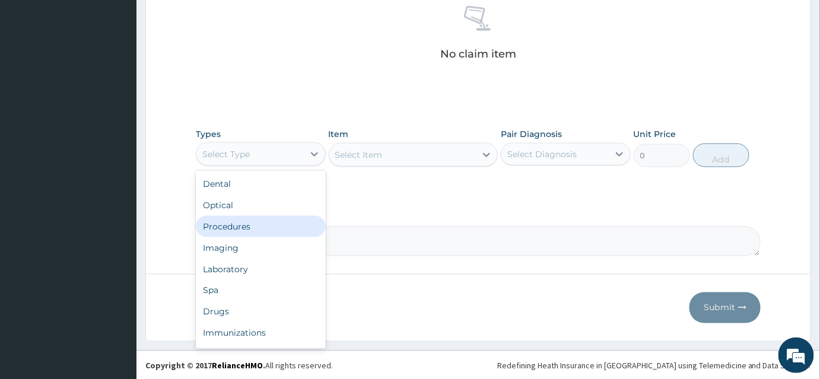
click at [242, 228] on div "Procedures" at bounding box center [261, 226] width 130 height 21
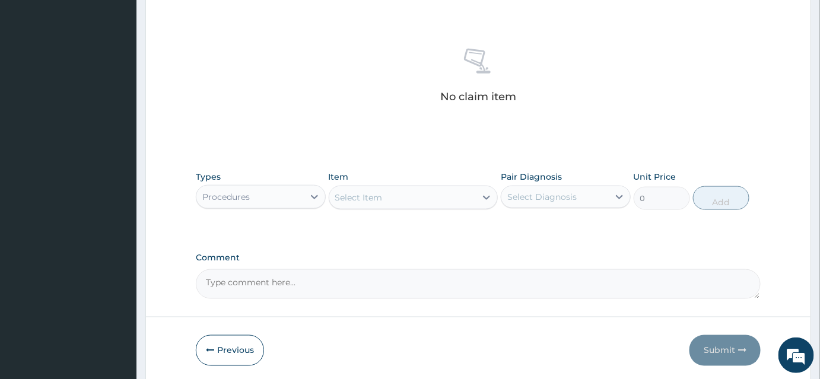
scroll to position [367, 0]
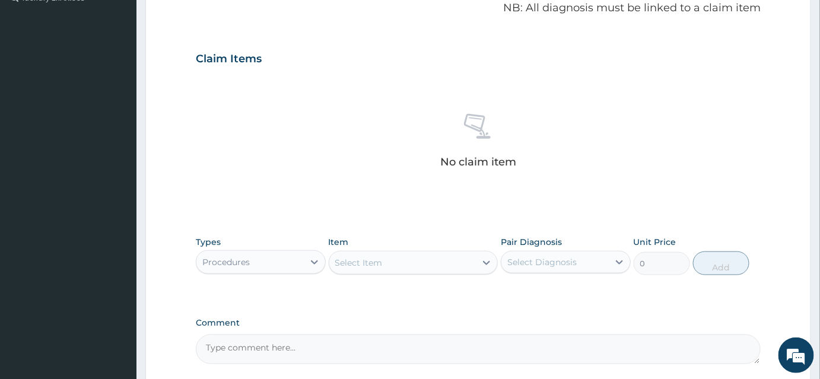
click at [389, 255] on div "Select Item" at bounding box center [402, 262] width 147 height 19
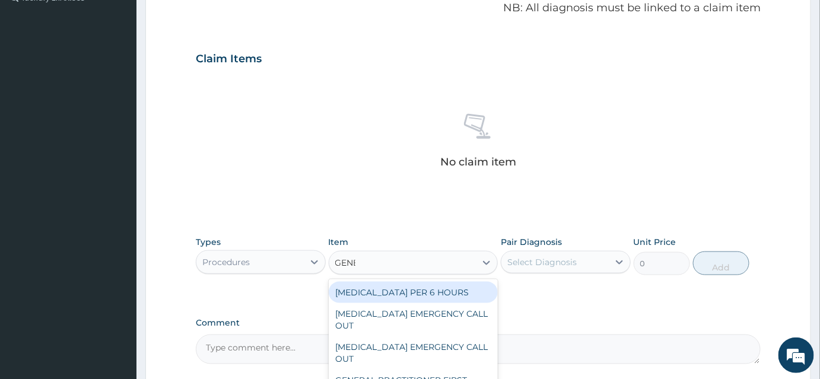
type input "GENER"
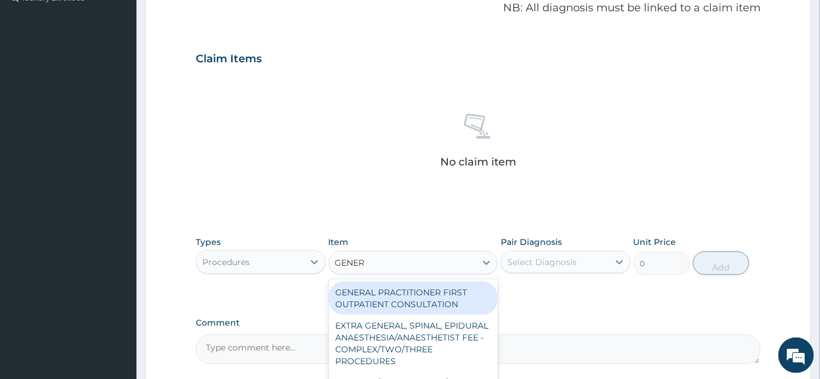
click at [426, 297] on div "GENERAL PRACTITIONER FIRST OUTPATIENT CONSULTATION" at bounding box center [414, 298] width 170 height 33
type input "3750"
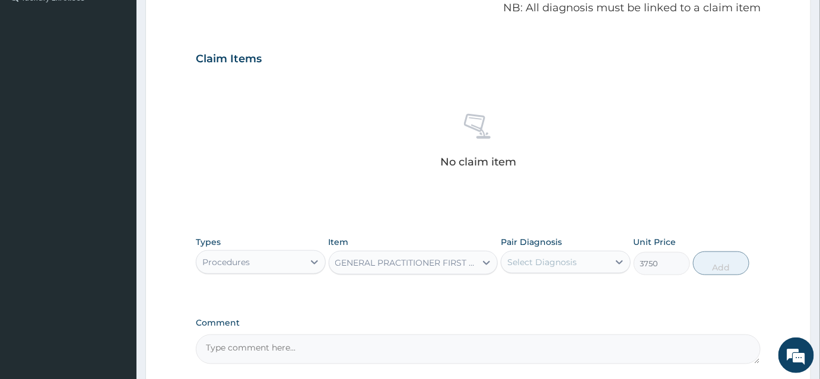
click at [540, 270] on div "Select Diagnosis" at bounding box center [555, 262] width 107 height 19
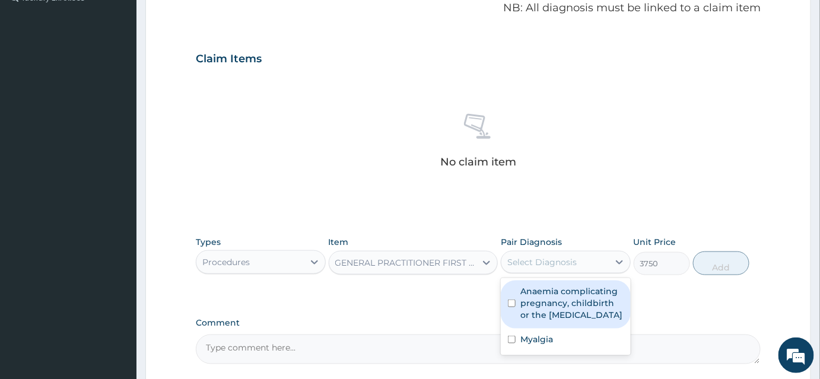
click at [545, 300] on label "Anaemia complicating pregnancy, childbirth or the puerperium" at bounding box center [572, 304] width 103 height 36
checkbox input "true"
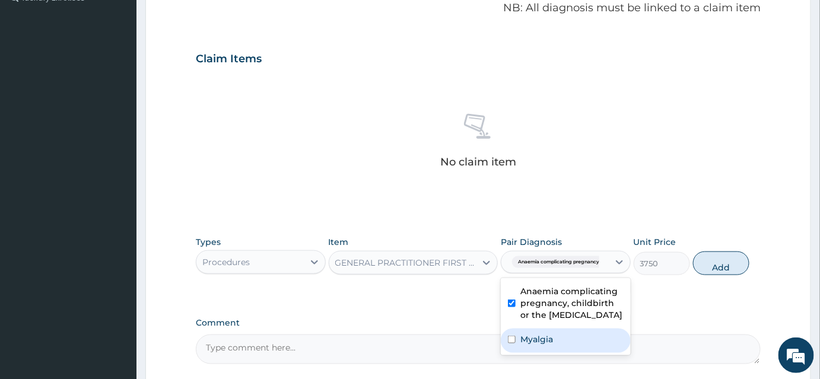
click at [534, 337] on label "Myalgia" at bounding box center [537, 340] width 33 height 12
checkbox input "true"
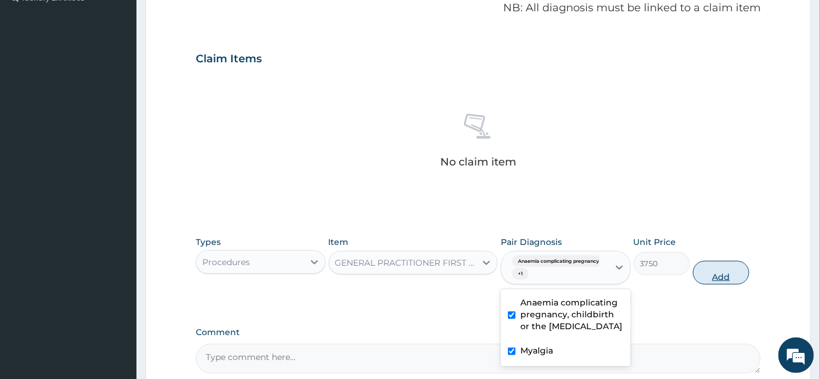
click at [724, 273] on button "Add" at bounding box center [721, 273] width 56 height 24
type input "0"
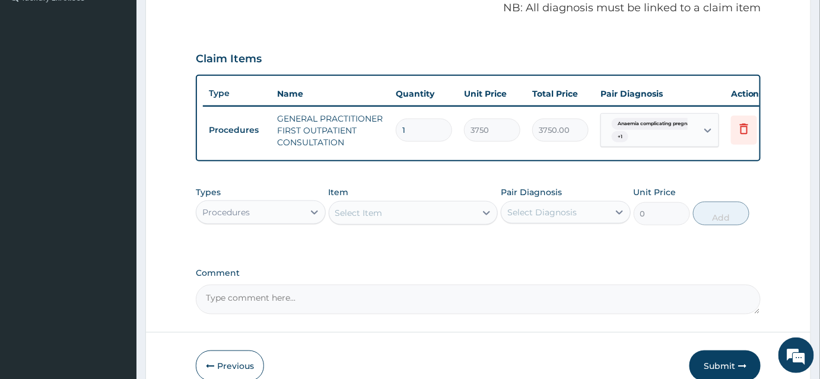
click at [253, 222] on div "Procedures" at bounding box center [249, 212] width 107 height 19
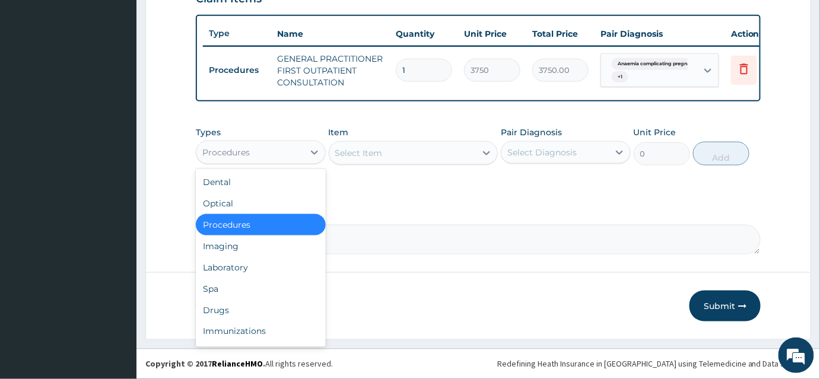
scroll to position [432, 0]
click at [237, 310] on div "Drugs" at bounding box center [261, 310] width 130 height 21
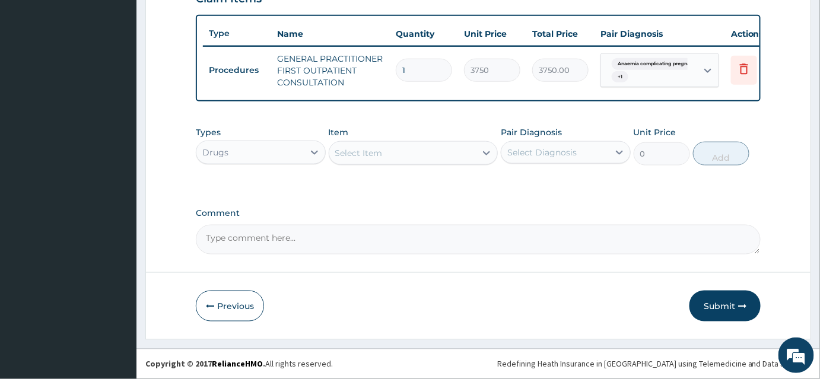
click at [367, 159] on div "Select Item" at bounding box center [358, 153] width 47 height 12
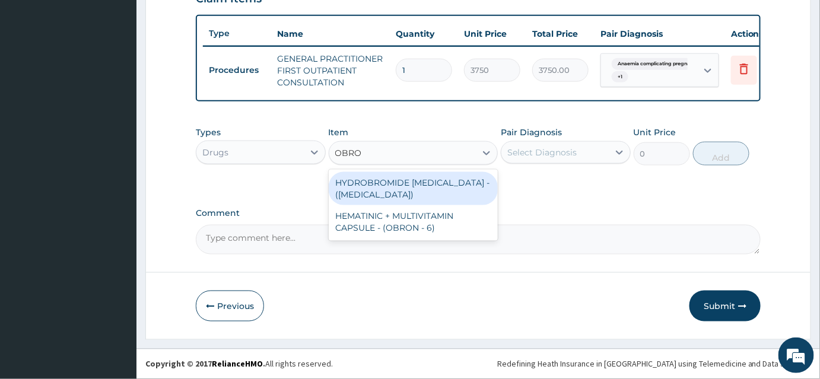
type input "OBRON"
click at [388, 194] on div "HEMATINIC + MULTIVITAMIN CAPSULE - (OBRON - 6)" at bounding box center [414, 188] width 170 height 33
type input "70"
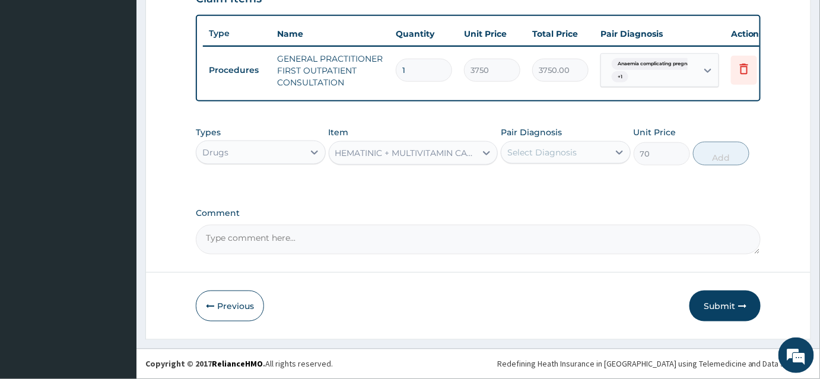
click at [586, 148] on div "Select Diagnosis" at bounding box center [555, 152] width 107 height 19
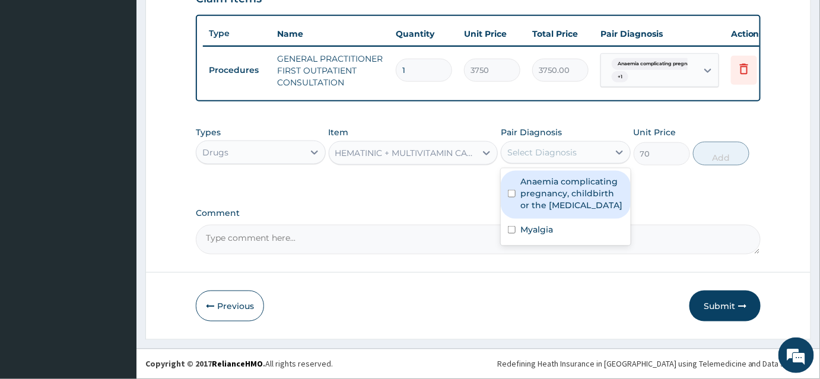
click at [566, 195] on label "Anaemia complicating pregnancy, childbirth or the puerperium" at bounding box center [572, 194] width 103 height 36
checkbox input "true"
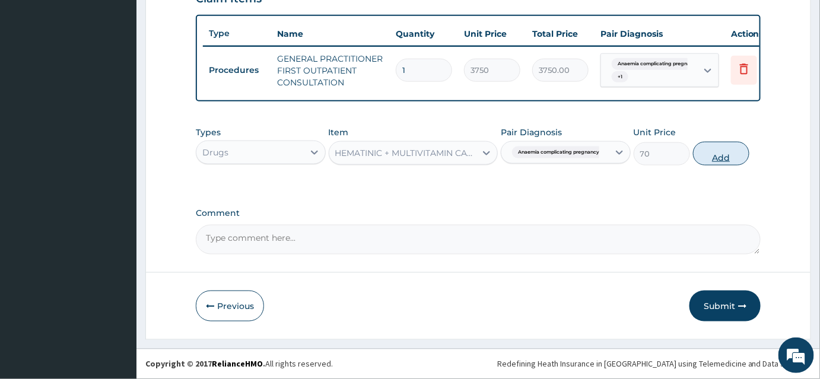
click at [716, 156] on button "Add" at bounding box center [721, 154] width 56 height 24
type input "0"
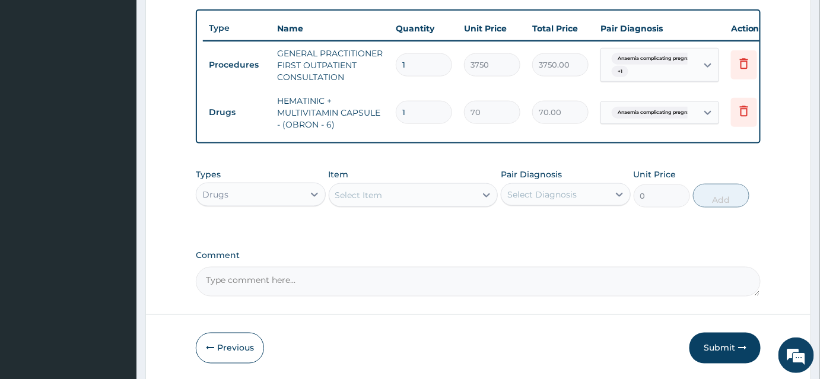
type input "14"
type input "980.00"
type input "14"
click at [411, 195] on div "Select Item" at bounding box center [402, 195] width 147 height 19
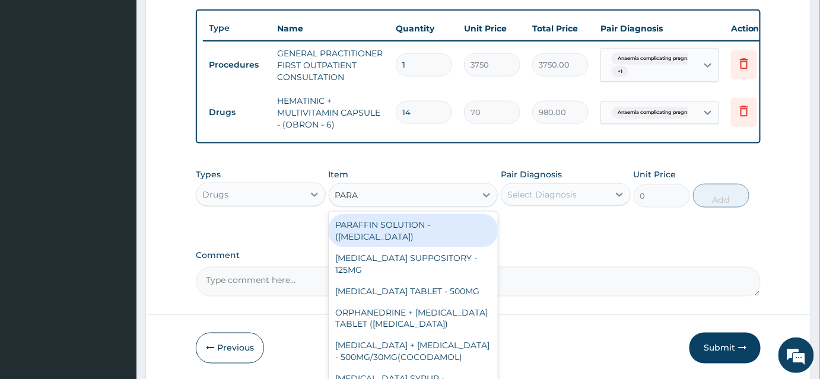
type input "PARAC"
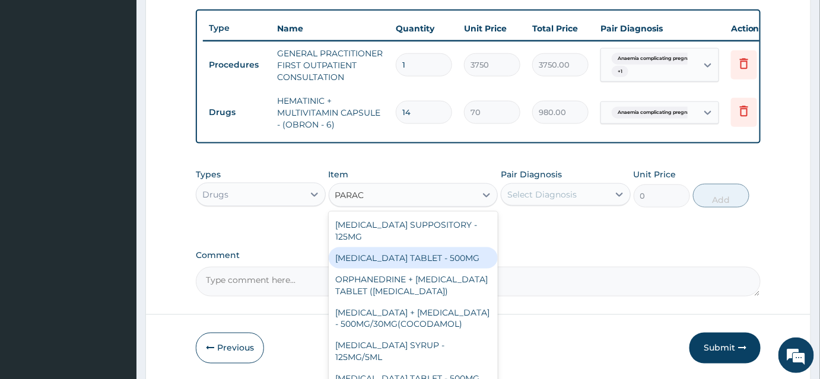
click at [429, 260] on div "PARACETAMOL TABLET - 500MG" at bounding box center [414, 258] width 170 height 21
type input "33.599999999999994"
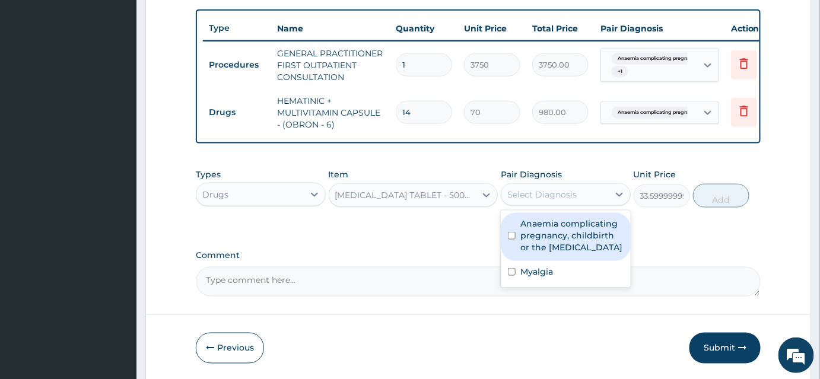
click at [601, 196] on div "Select Diagnosis" at bounding box center [555, 194] width 107 height 19
click at [588, 225] on label "Anaemia complicating pregnancy, childbirth or the puerperium" at bounding box center [572, 236] width 103 height 36
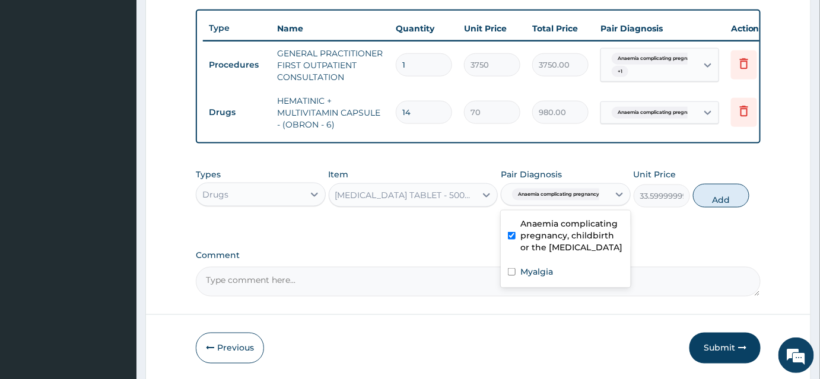
checkbox input "true"
click at [562, 277] on div "Myalgia" at bounding box center [566, 273] width 130 height 24
checkbox input "true"
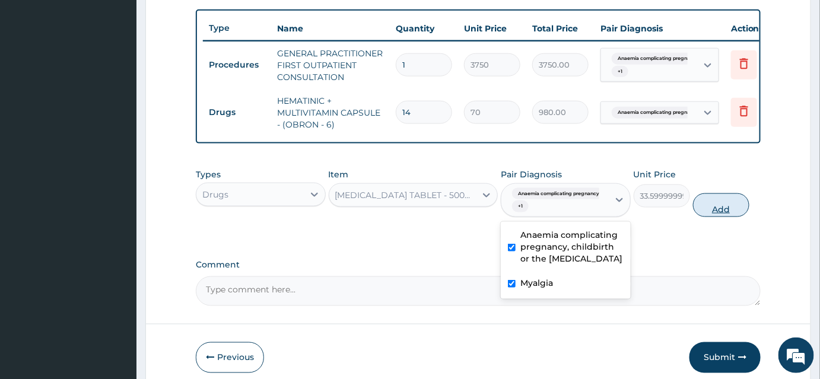
click at [732, 213] on button "Add" at bounding box center [721, 206] width 56 height 24
type input "0"
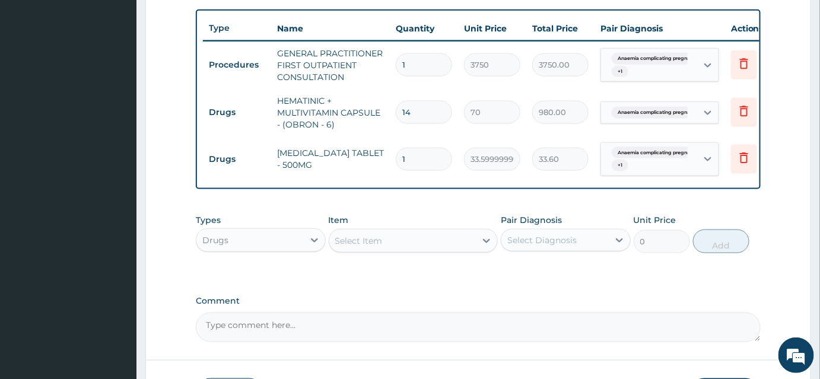
type input "16"
type input "537.60"
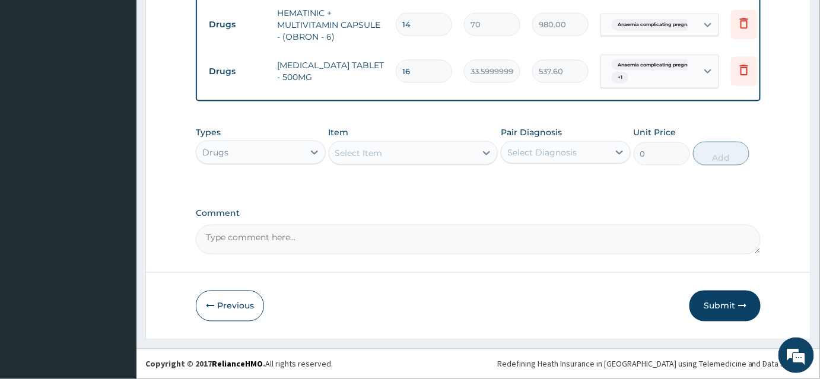
scroll to position [525, 0]
type input "16"
click at [720, 306] on button "Submit" at bounding box center [725, 306] width 71 height 31
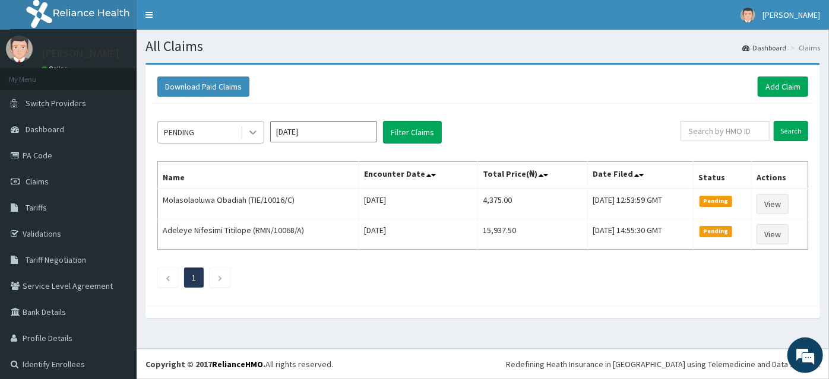
click at [259, 135] on div at bounding box center [252, 132] width 21 height 21
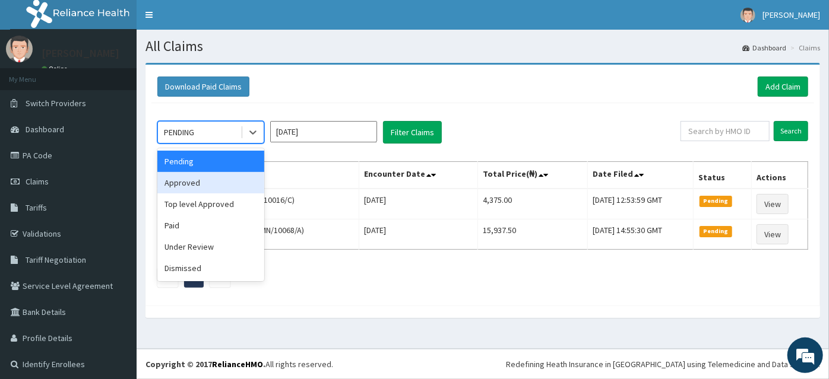
click at [215, 189] on div "Approved" at bounding box center [210, 182] width 107 height 21
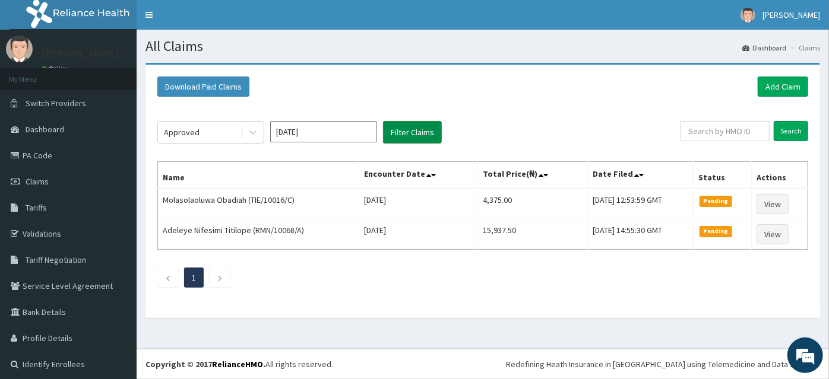
click at [419, 135] on button "Filter Claims" at bounding box center [412, 132] width 59 height 23
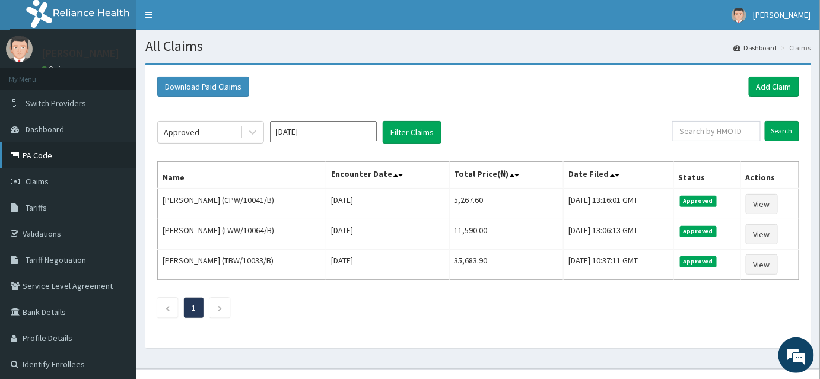
click at [38, 154] on link "PA Code" at bounding box center [68, 155] width 137 height 26
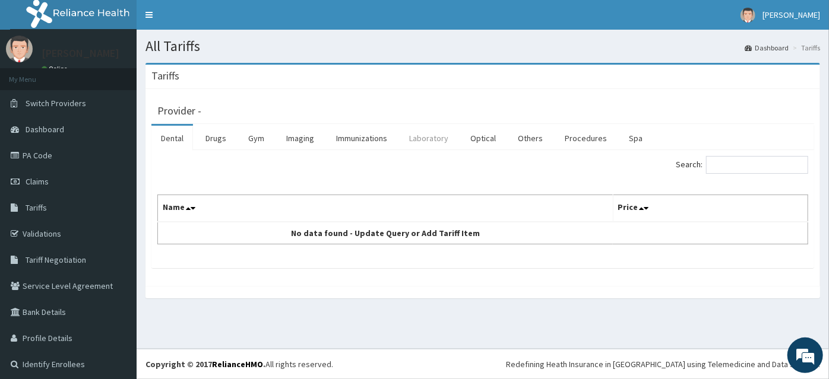
click at [418, 139] on link "Laboratory" at bounding box center [428, 138] width 58 height 25
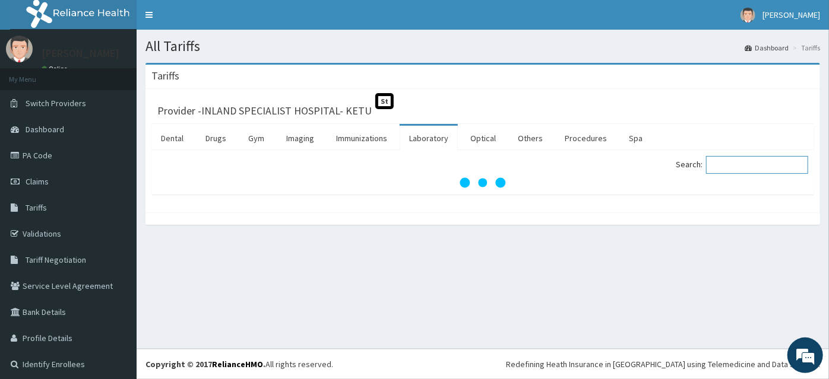
click at [728, 161] on input "Search:" at bounding box center [757, 165] width 102 height 18
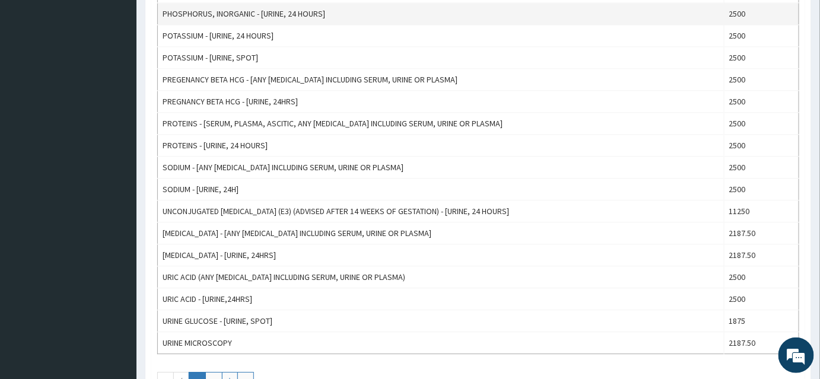
scroll to position [971, 0]
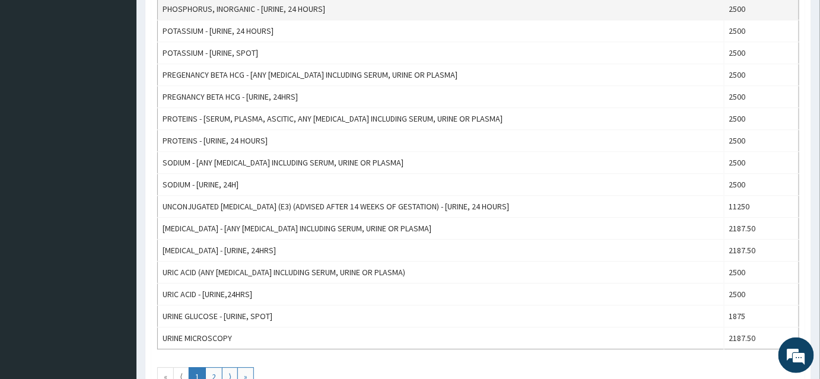
type input "URINE"
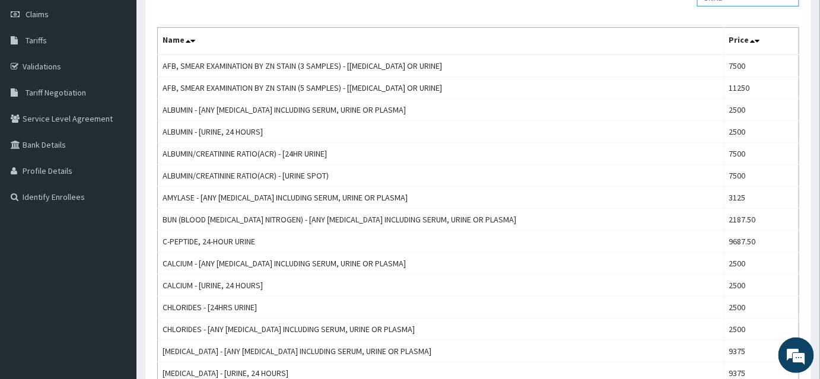
scroll to position [161, 0]
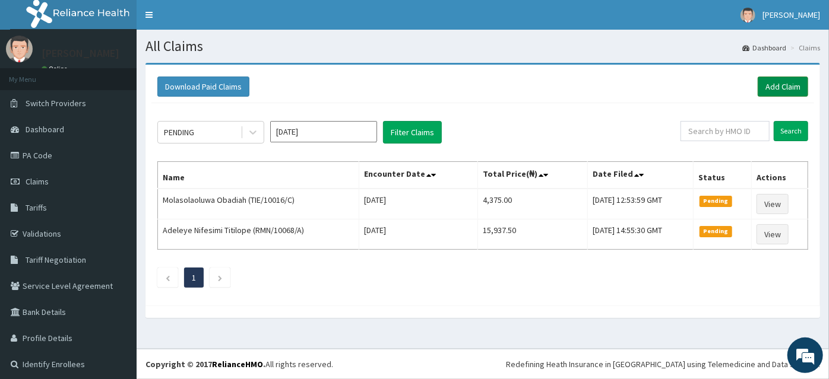
click at [788, 93] on link "Add Claim" at bounding box center [782, 87] width 50 height 20
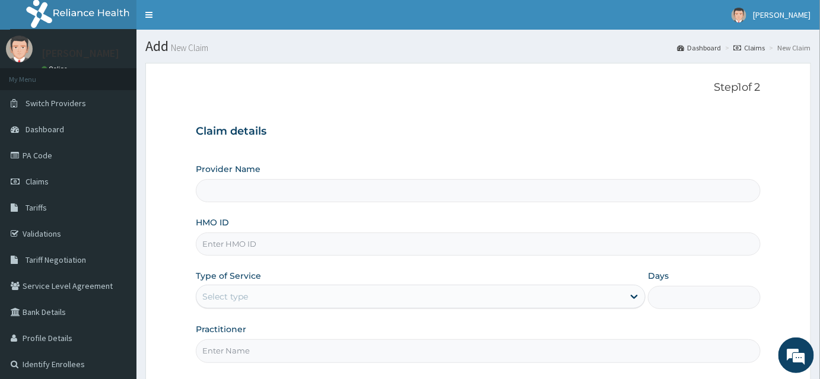
type input "INLAND SPECIALIST HOSPITAL- KETU"
click at [217, 246] on input "HMO ID" at bounding box center [478, 244] width 565 height 23
paste input "vhl/10002/a"
type input "vhl/10002/a"
click at [248, 296] on div "Select type" at bounding box center [409, 296] width 427 height 19
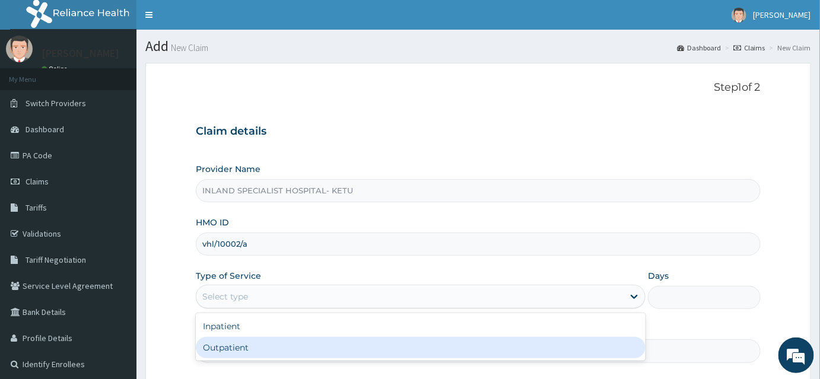
click at [236, 348] on div "Outpatient" at bounding box center [421, 347] width 450 height 21
type input "1"
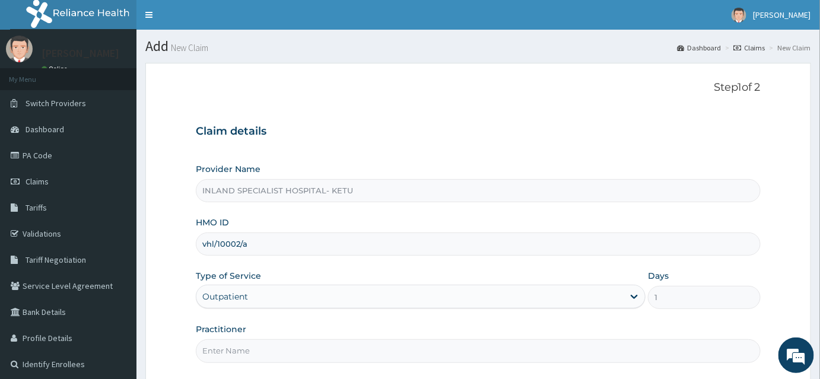
click at [226, 355] on input "Practitioner" at bounding box center [478, 351] width 565 height 23
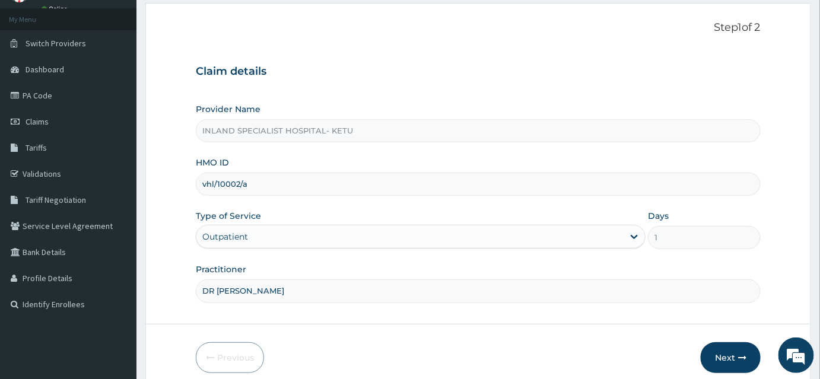
scroll to position [110, 0]
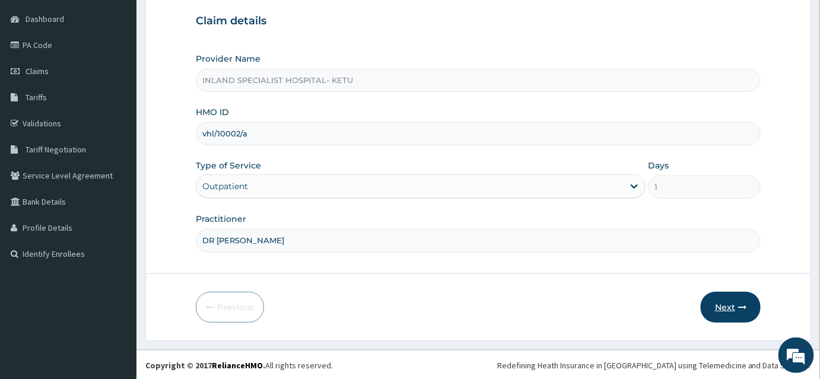
type input "DR OMOGBEMI"
click at [728, 310] on button "Next" at bounding box center [731, 307] width 60 height 31
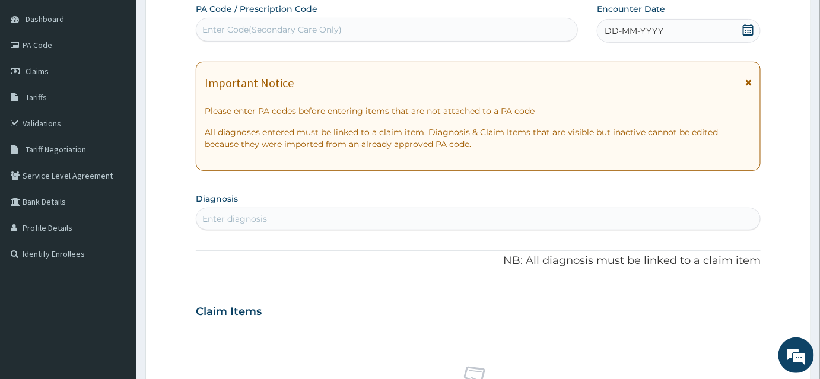
click at [747, 26] on icon at bounding box center [749, 30] width 12 height 12
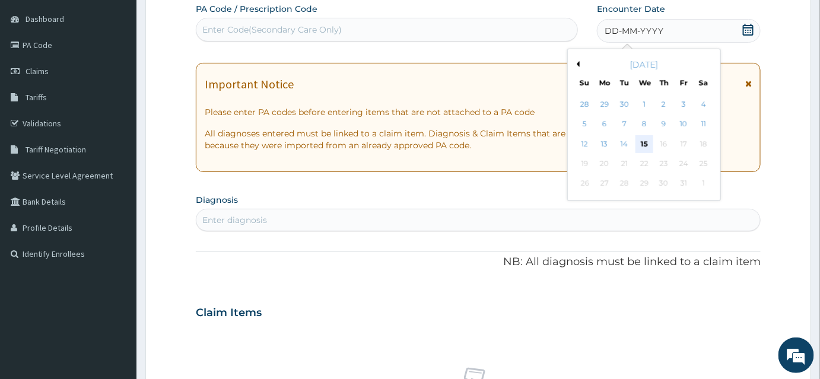
click at [651, 142] on div "15" at bounding box center [645, 144] width 18 height 18
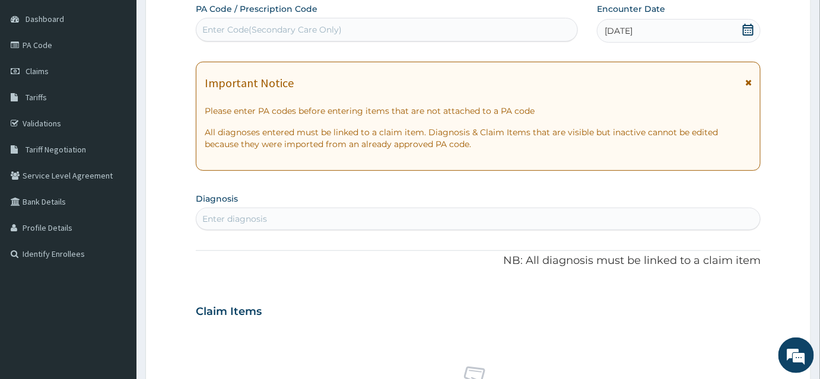
click at [245, 218] on div "Enter diagnosis" at bounding box center [234, 219] width 65 height 12
type input "TONSILITIS"
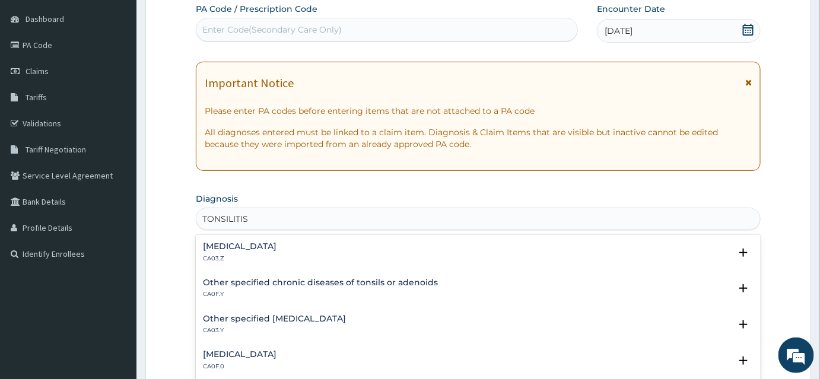
click at [245, 245] on h4 "Acute tonsillitis, unspecified" at bounding box center [240, 246] width 74 height 9
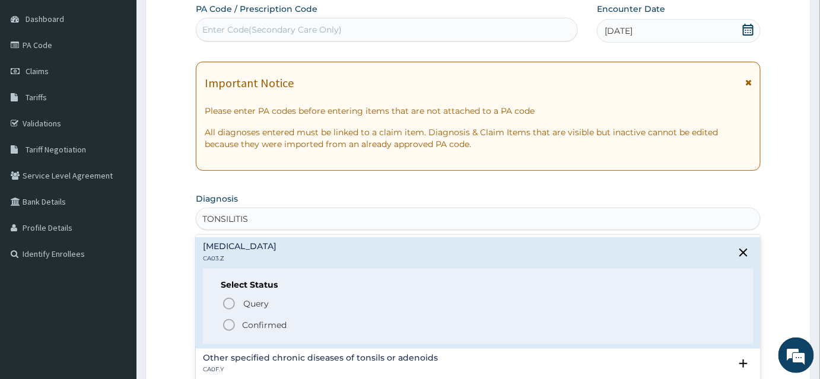
click at [227, 322] on icon "status option filled" at bounding box center [229, 325] width 14 height 14
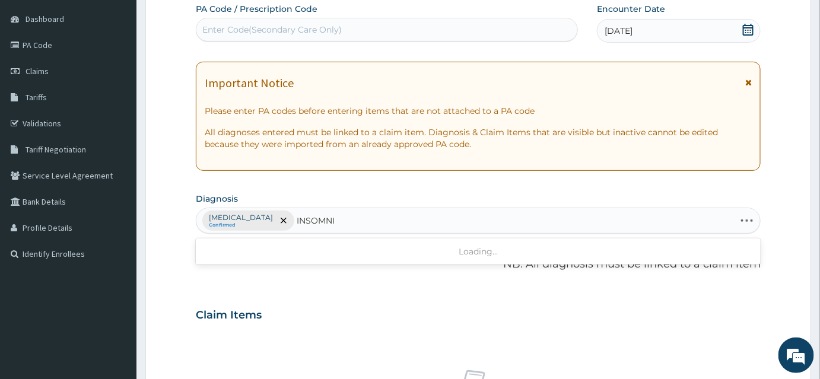
type input "INSOMNIA"
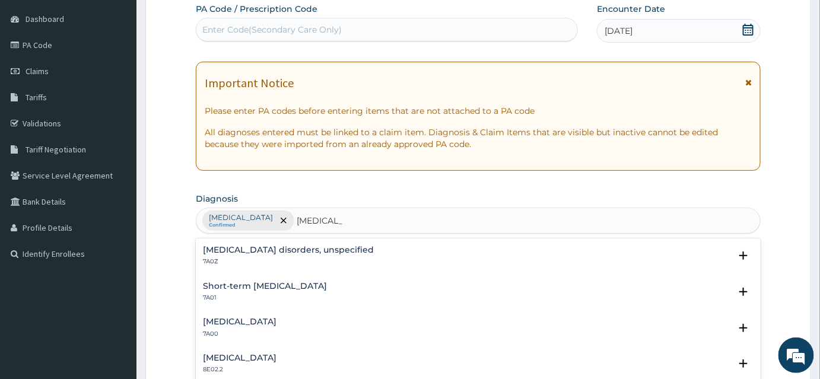
click at [261, 255] on div "Insomnia disorders, unspecified 7A0Z" at bounding box center [288, 256] width 171 height 21
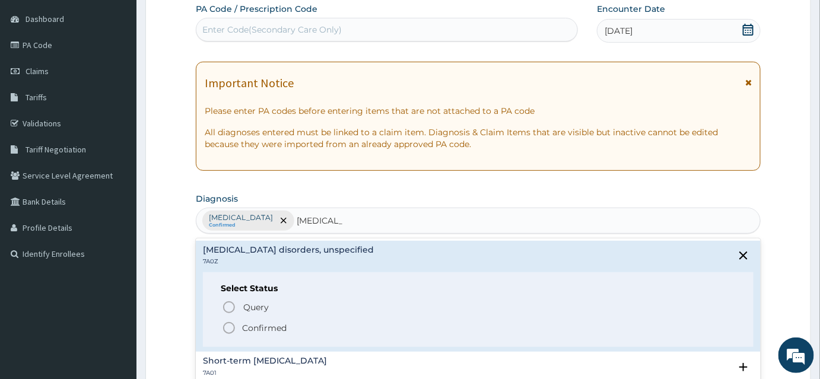
click at [226, 325] on icon "status option filled" at bounding box center [229, 328] width 14 height 14
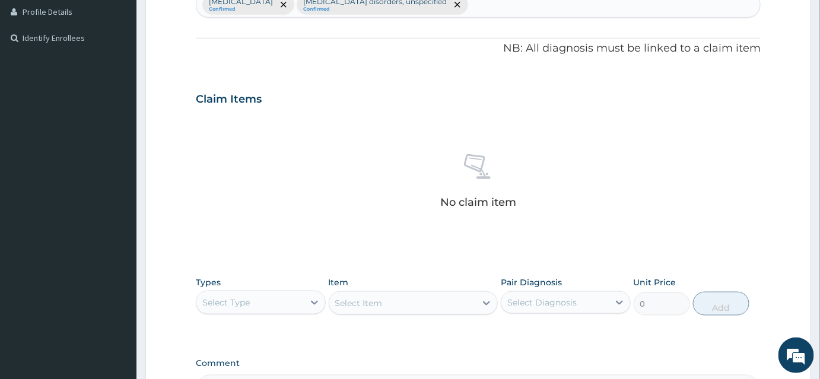
scroll to position [434, 0]
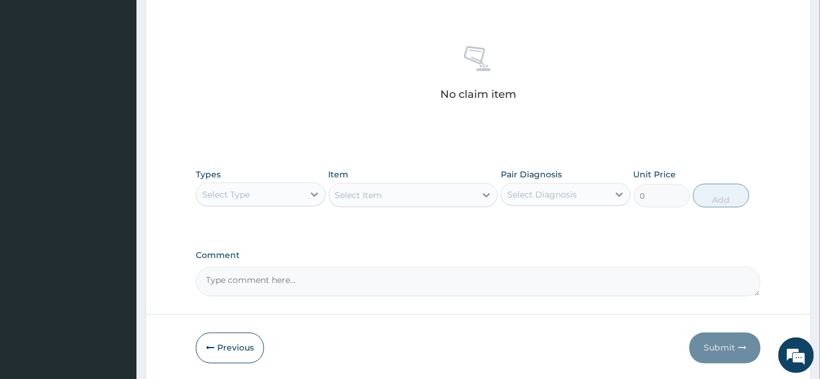
click at [277, 198] on div "Select Type" at bounding box center [249, 194] width 107 height 19
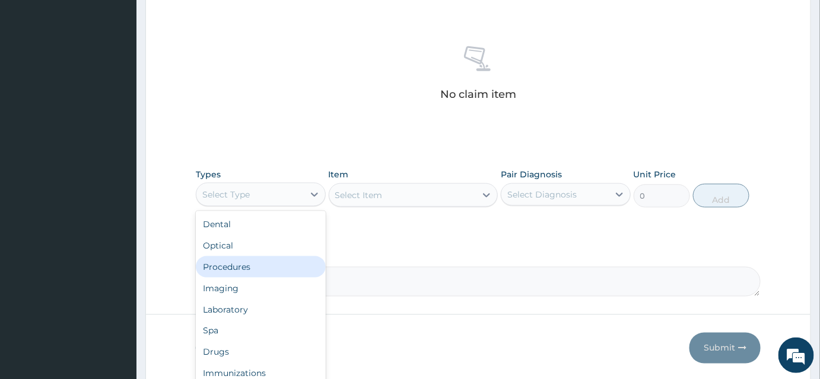
click at [249, 270] on div "Procedures" at bounding box center [261, 266] width 130 height 21
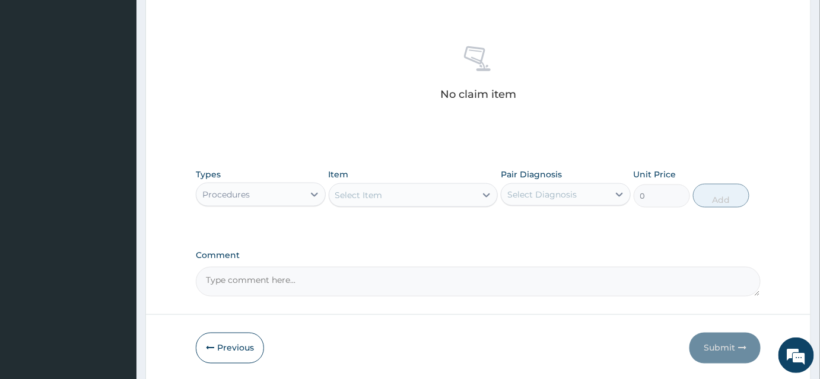
click at [469, 202] on div "Select Item" at bounding box center [402, 195] width 147 height 19
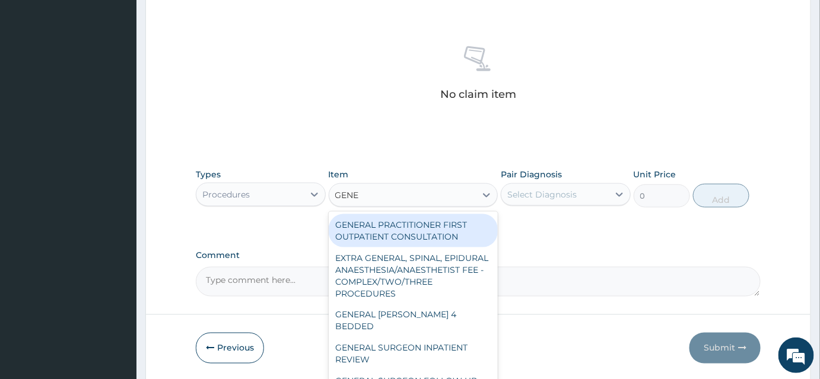
type input "GENER"
click at [433, 244] on div "GENERAL PRACTITIONER FIRST OUTPATIENT CONSULTATION" at bounding box center [414, 230] width 170 height 33
type input "3750"
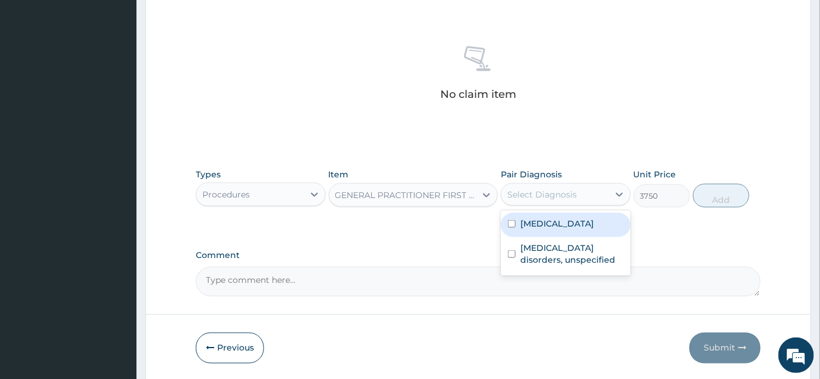
click at [551, 194] on div "Select Diagnosis" at bounding box center [542, 195] width 69 height 12
click at [543, 230] on label "Acute tonsillitis, unspecified" at bounding box center [558, 224] width 74 height 12
checkbox input "true"
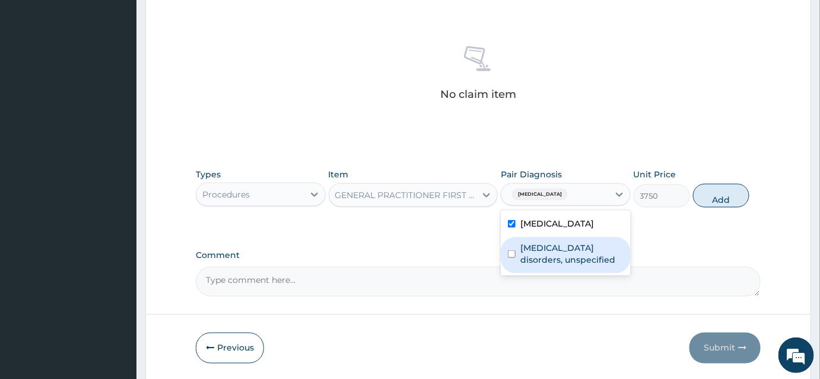
click at [566, 264] on label "Insomnia disorders, unspecified" at bounding box center [572, 254] width 103 height 24
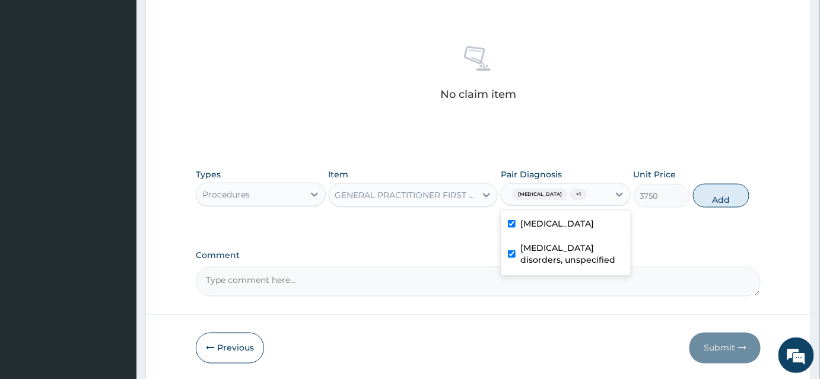
checkbox input "true"
click at [731, 202] on button "Add" at bounding box center [721, 196] width 56 height 24
type input "0"
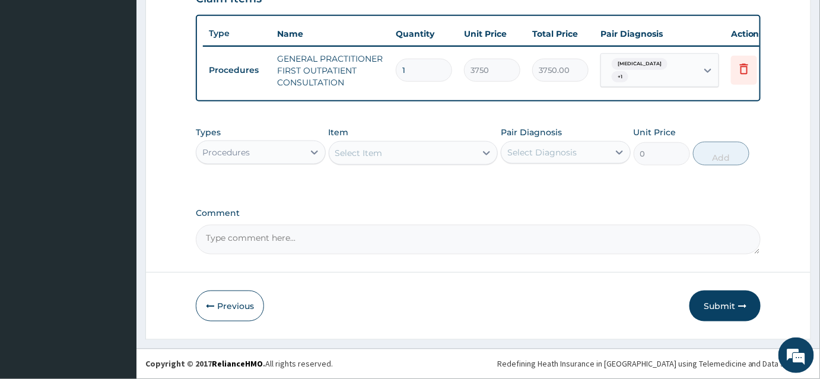
click at [259, 153] on div "Procedures" at bounding box center [249, 152] width 107 height 19
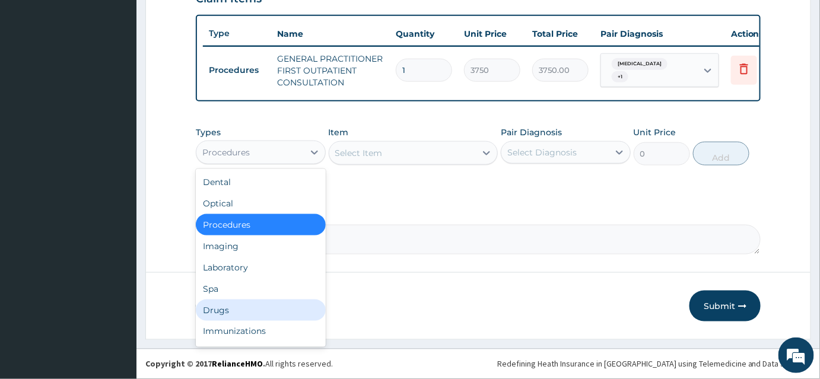
click at [228, 305] on div "Drugs" at bounding box center [261, 310] width 130 height 21
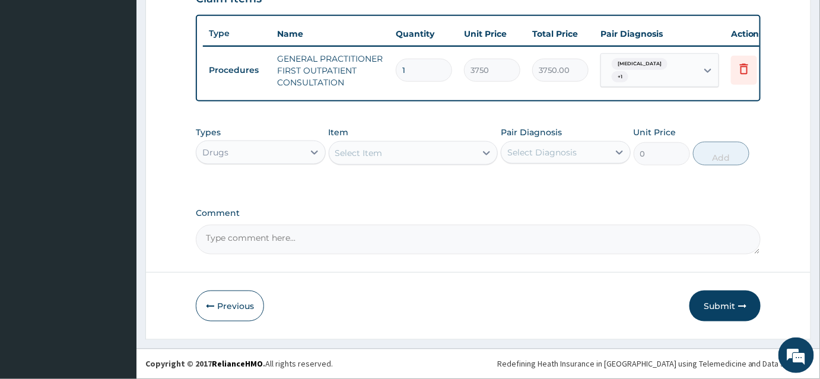
click at [376, 158] on div "Select Item" at bounding box center [358, 153] width 47 height 12
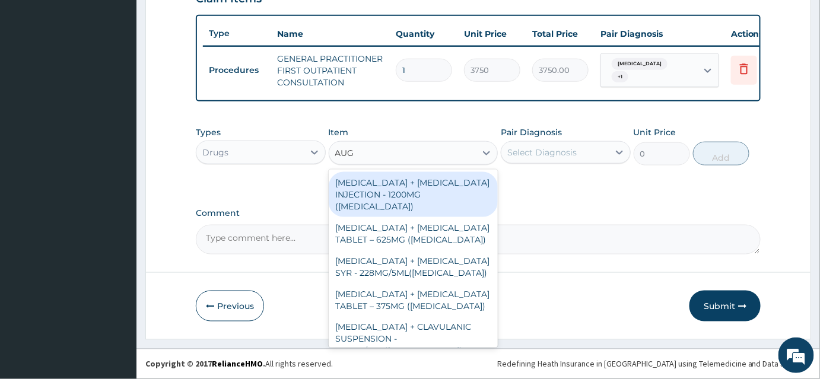
type input "AUGM"
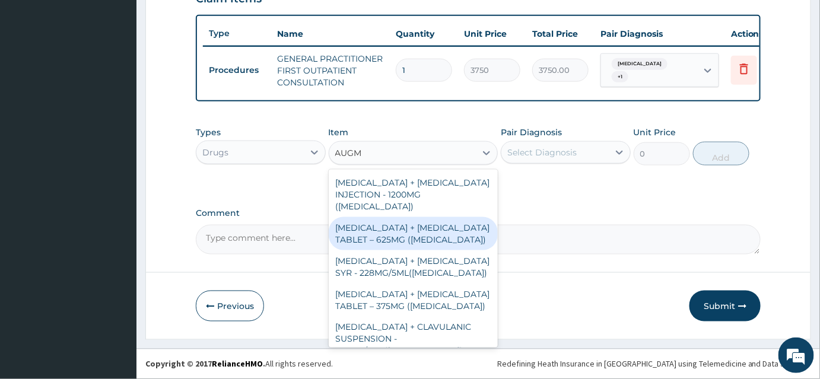
click at [416, 217] on div "AMOXICILLIN + CLAVULANIC ACID TABLET – 625MG (AUGMENTIN)" at bounding box center [414, 233] width 170 height 33
type input "672"
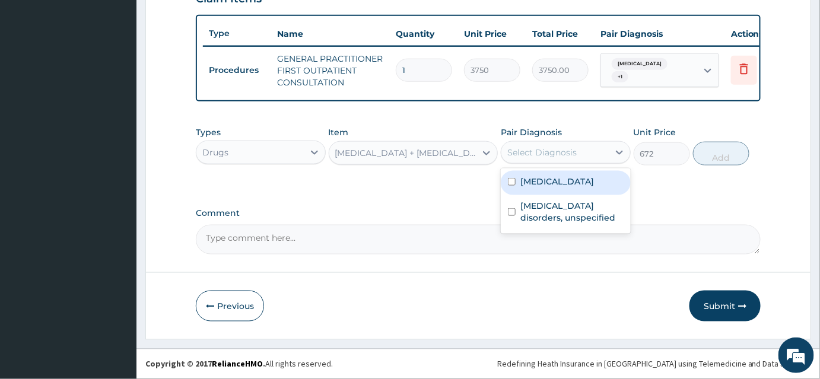
click at [589, 153] on div "Select Diagnosis" at bounding box center [555, 152] width 107 height 19
click at [541, 188] on label "Acute tonsillitis, unspecified" at bounding box center [558, 182] width 74 height 12
checkbox input "true"
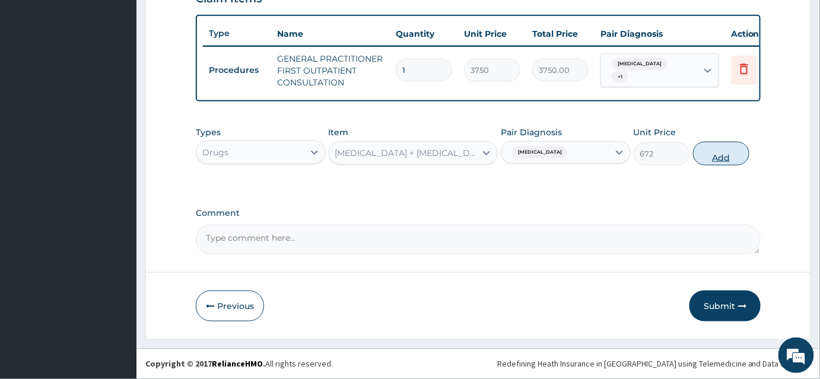
click at [711, 157] on button "Add" at bounding box center [721, 154] width 56 height 24
type input "0"
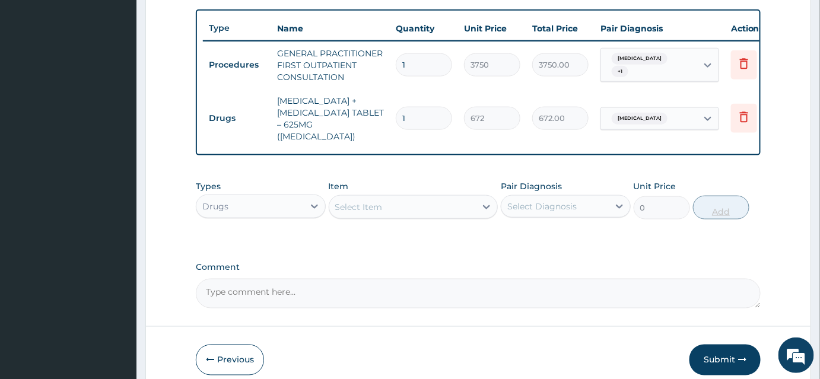
type input "10"
type input "6720.00"
type input "10"
click at [350, 211] on div "Select Item" at bounding box center [358, 207] width 47 height 12
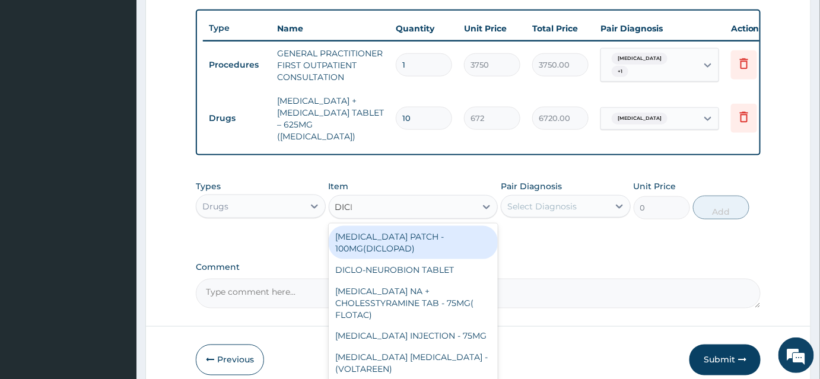
type input "DICLO"
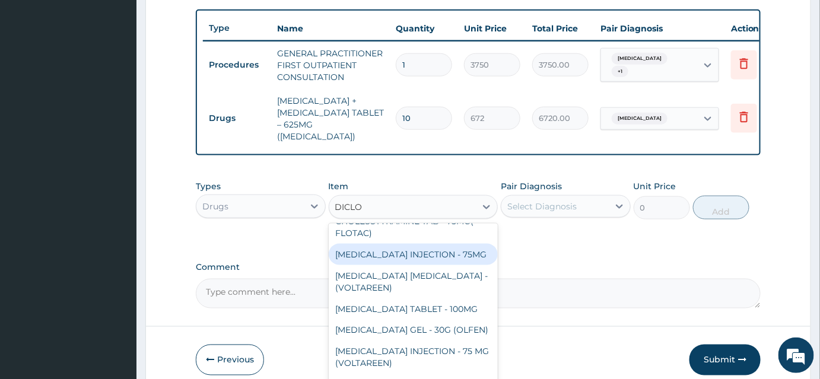
scroll to position [107, 0]
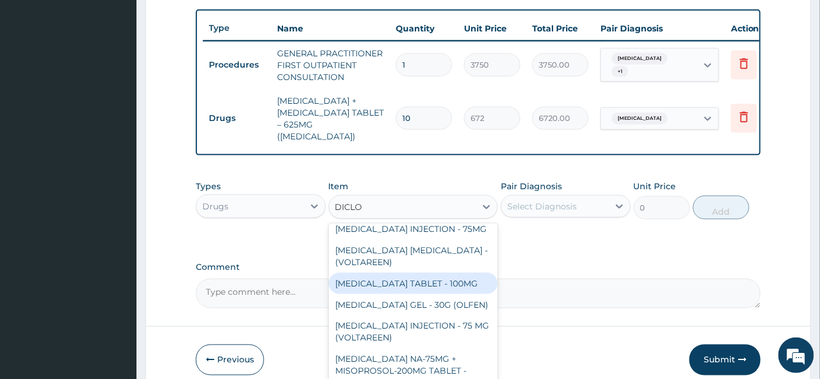
click at [452, 290] on div "DICLOFENAC TABLET - 100MG" at bounding box center [414, 283] width 170 height 21
type input "112"
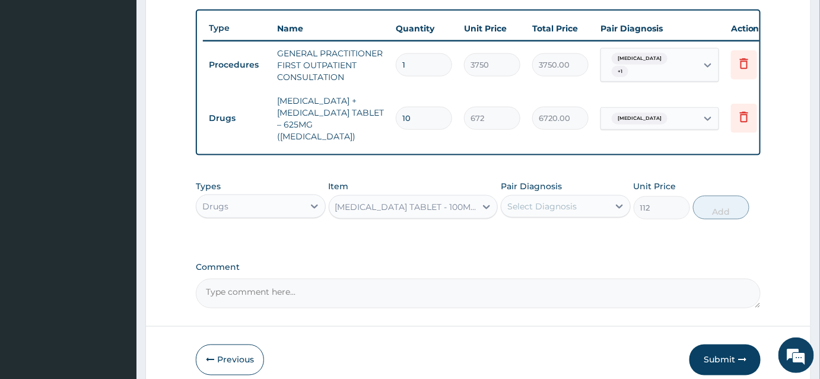
click at [535, 212] on div "Select Diagnosis" at bounding box center [542, 207] width 69 height 12
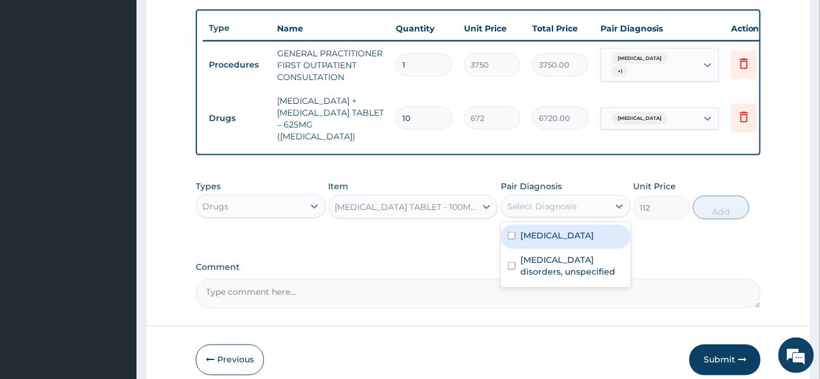
click at [551, 242] on label "Acute tonsillitis, unspecified" at bounding box center [558, 236] width 74 height 12
checkbox input "true"
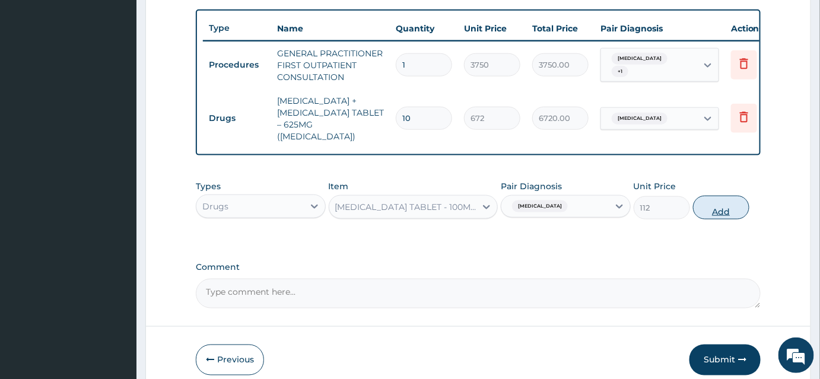
click at [714, 220] on button "Add" at bounding box center [721, 208] width 56 height 24
type input "0"
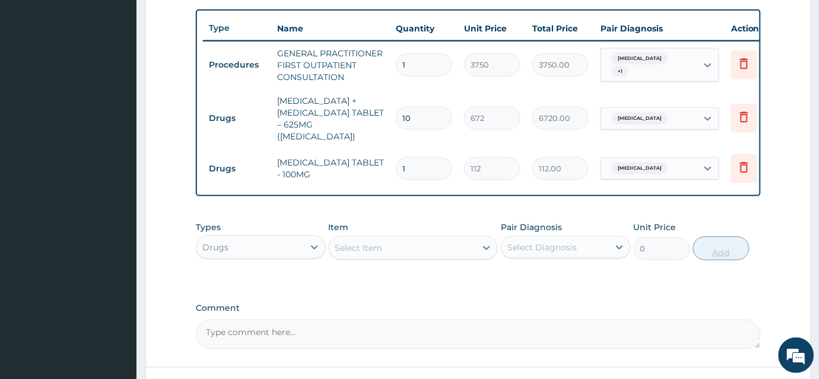
type input "10"
type input "1120.00"
type input "10"
click at [342, 245] on div "Select Item" at bounding box center [414, 248] width 170 height 24
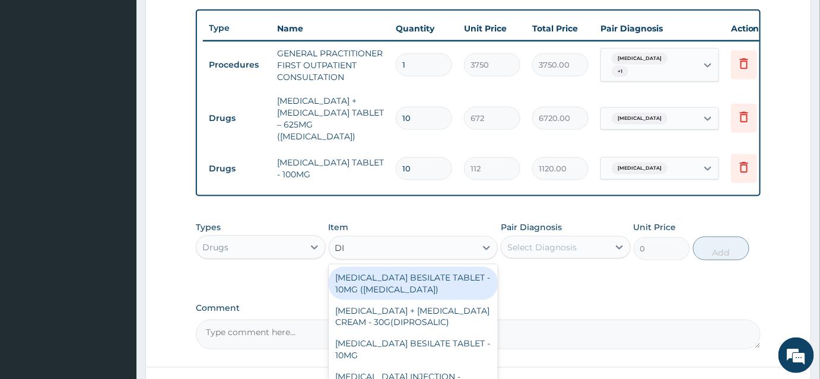
type input "DIC"
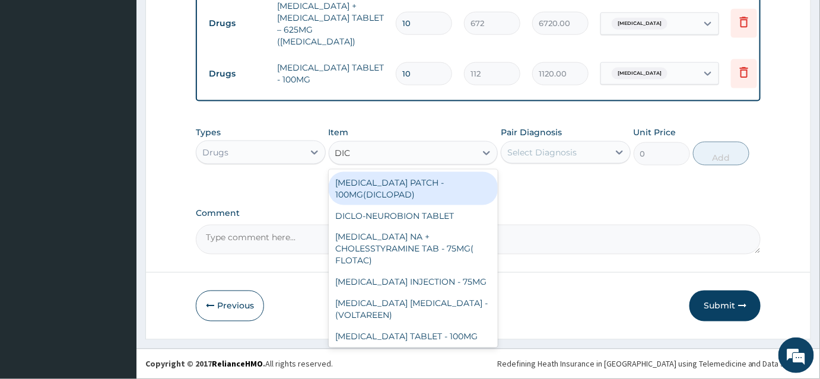
scroll to position [532, 0]
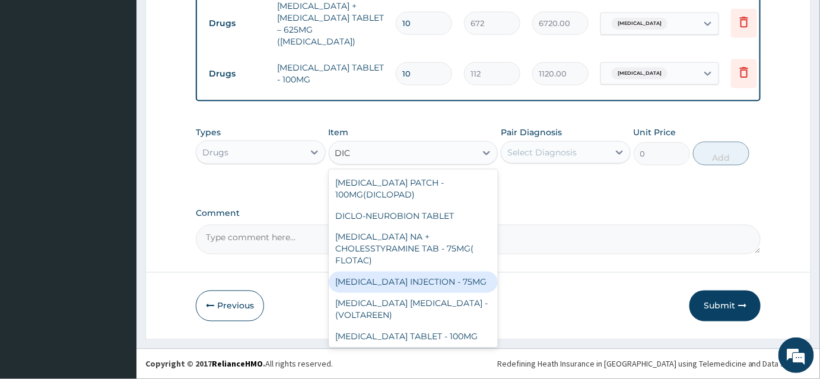
click at [454, 289] on div "DICLOFENAC INJECTION - 75MG" at bounding box center [414, 282] width 170 height 21
type input "420"
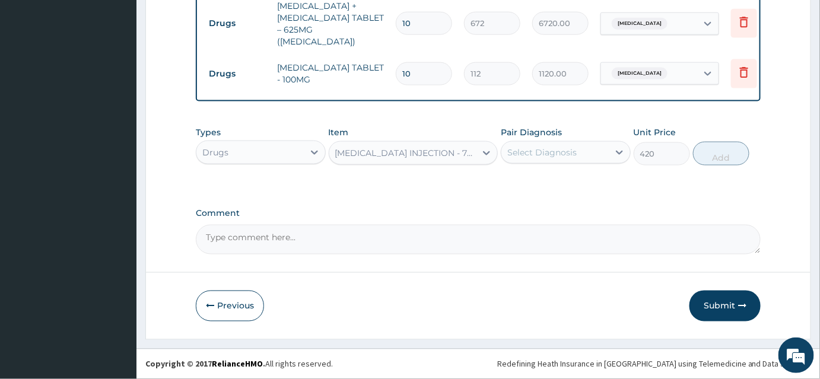
click at [586, 154] on div "Select Diagnosis" at bounding box center [555, 152] width 107 height 19
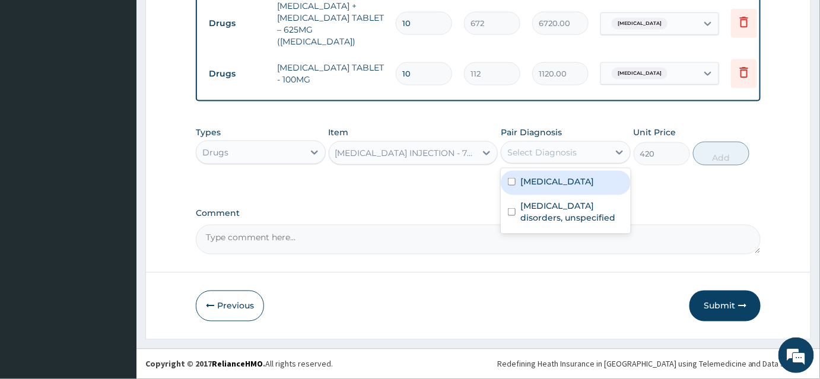
click at [550, 186] on label "Acute tonsillitis, unspecified" at bounding box center [558, 182] width 74 height 12
checkbox input "true"
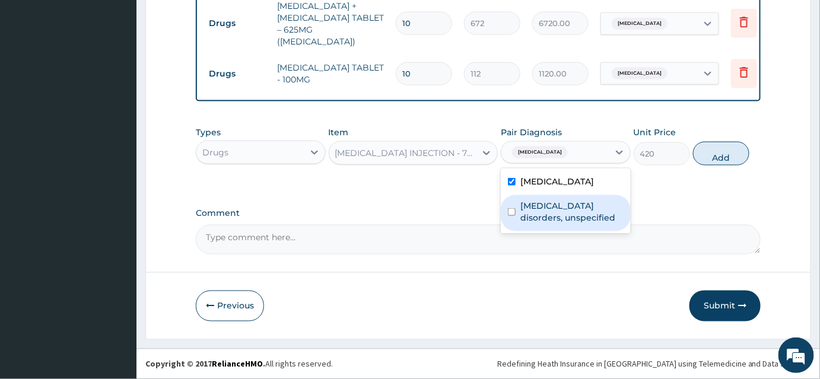
click at [543, 224] on label "Insomnia disorders, unspecified" at bounding box center [572, 212] width 103 height 24
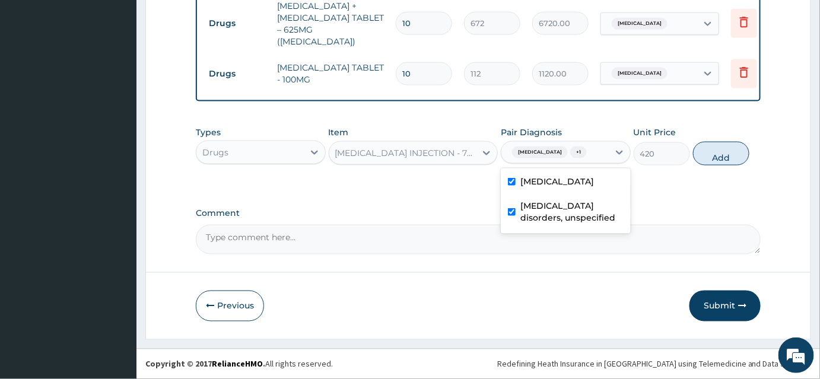
click at [559, 224] on label "Insomnia disorders, unspecified" at bounding box center [572, 212] width 103 height 24
checkbox input "false"
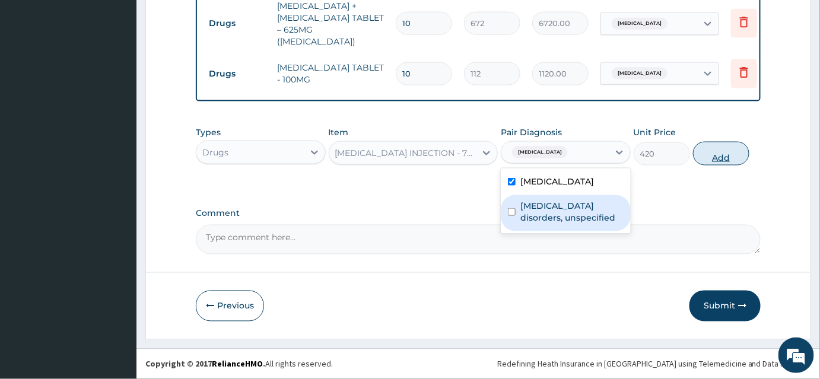
click at [734, 155] on button "Add" at bounding box center [721, 154] width 56 height 24
type input "0"
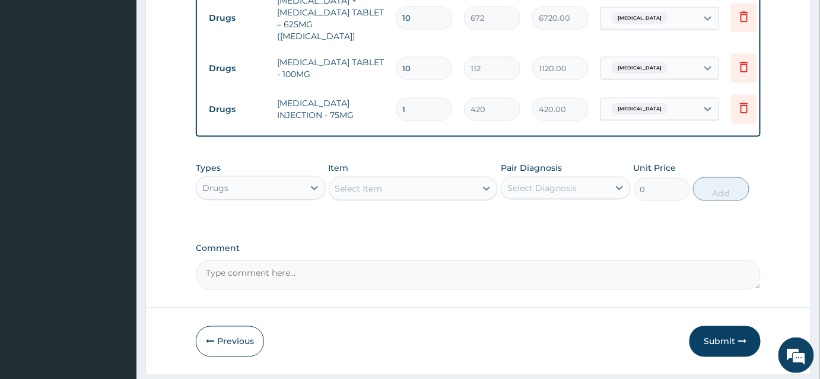
click at [359, 192] on div "Select Item" at bounding box center [358, 189] width 47 height 12
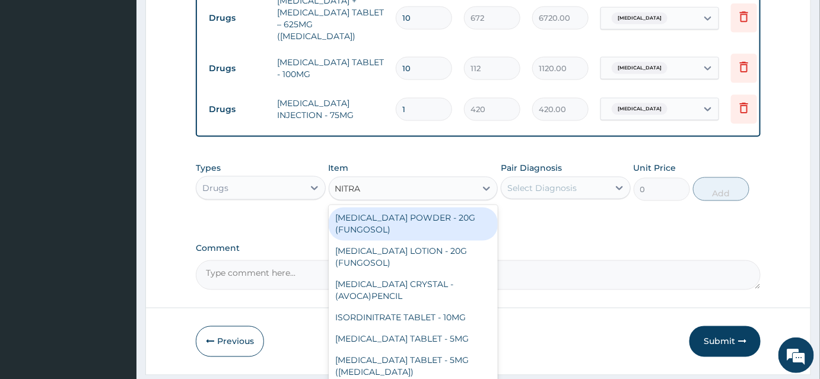
type input "NITRAZ"
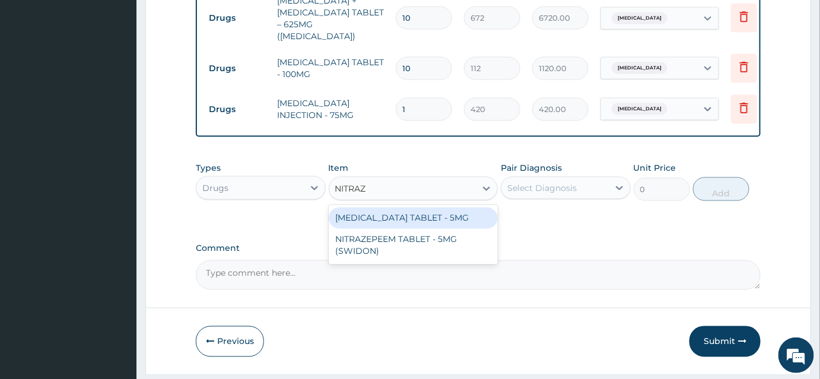
click at [381, 229] on div "NITRAZEPAM TABLET - 5MG" at bounding box center [414, 218] width 170 height 21
type input "30.799999999999997"
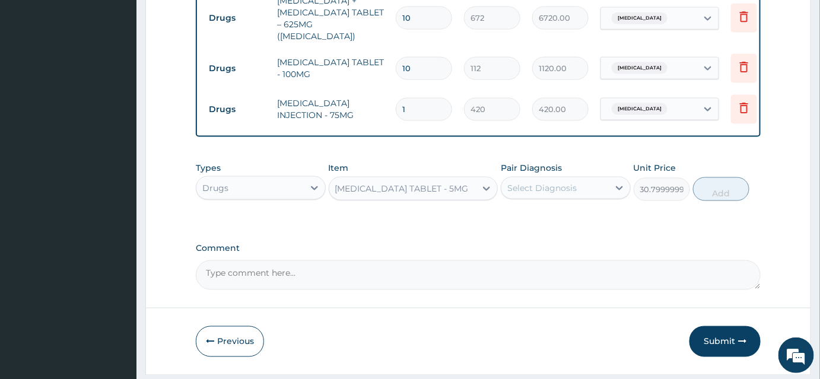
click at [581, 197] on div "Select Diagnosis" at bounding box center [555, 188] width 107 height 19
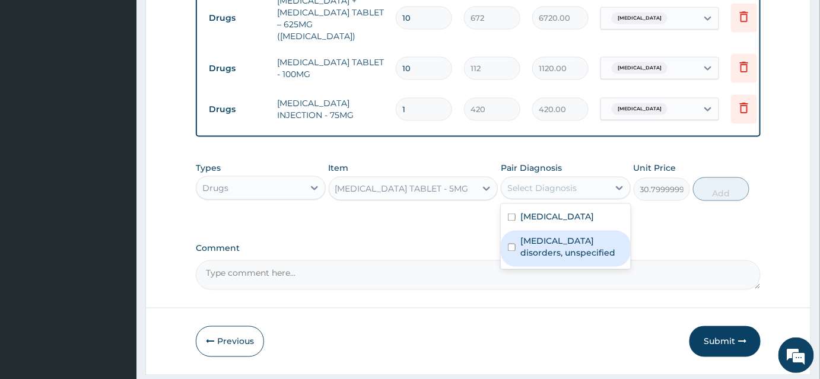
click at [546, 259] on label "Insomnia disorders, unspecified" at bounding box center [572, 248] width 103 height 24
checkbox input "true"
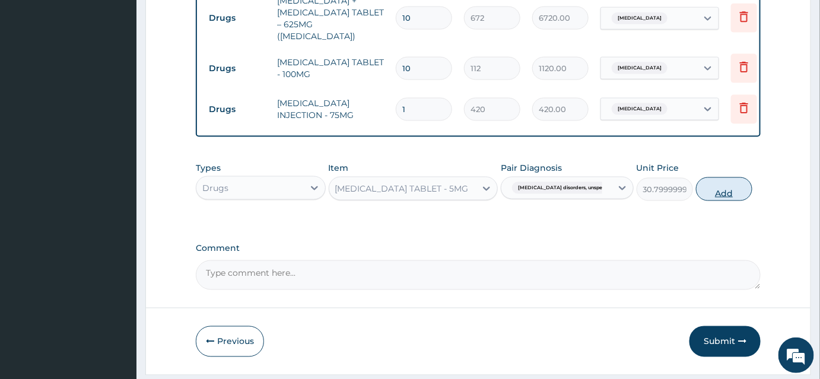
click at [743, 192] on button "Add" at bounding box center [724, 189] width 56 height 24
type input "0"
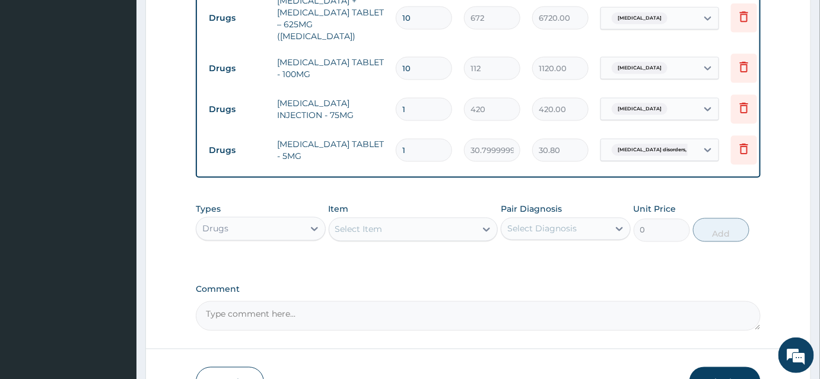
type input "0.00"
type input "5"
type input "154.00"
type input "5"
click at [342, 239] on div "Select Item" at bounding box center [402, 229] width 147 height 19
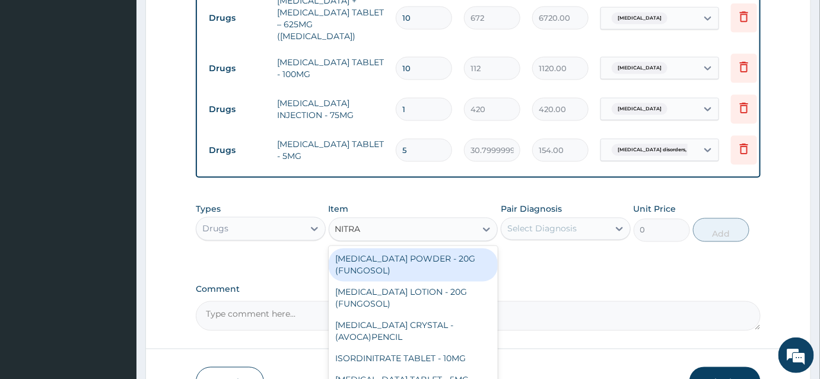
type input "NITRAZ"
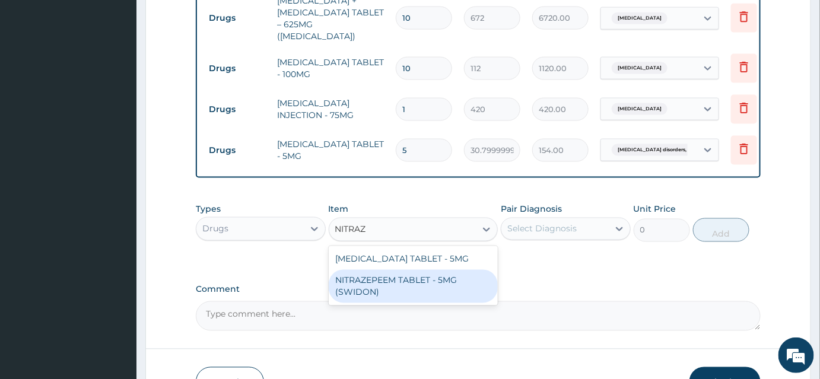
click at [382, 296] on div "NITRAZEPEEM TABLET - 5MG (SWIDON)" at bounding box center [414, 286] width 170 height 33
type input "95.19999999999999"
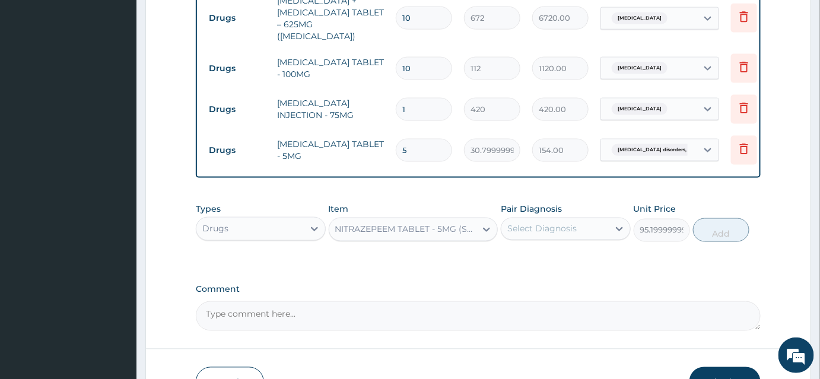
click at [533, 235] on div "Select Diagnosis" at bounding box center [542, 229] width 69 height 12
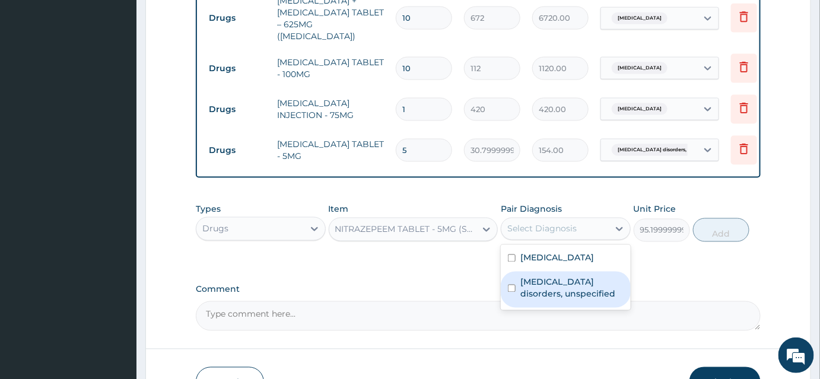
click at [529, 300] on label "Insomnia disorders, unspecified" at bounding box center [572, 289] width 103 height 24
checkbox input "true"
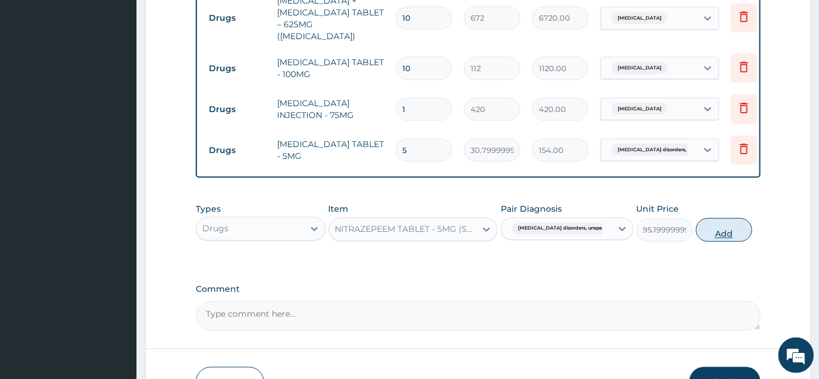
click at [711, 242] on button "Add" at bounding box center [724, 230] width 56 height 24
type input "0"
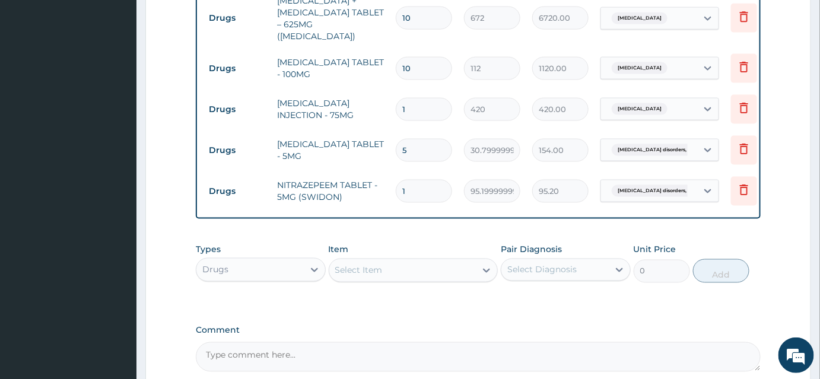
type input "0.00"
type input "6"
type input "571.20"
type input "0.00"
type input "5"
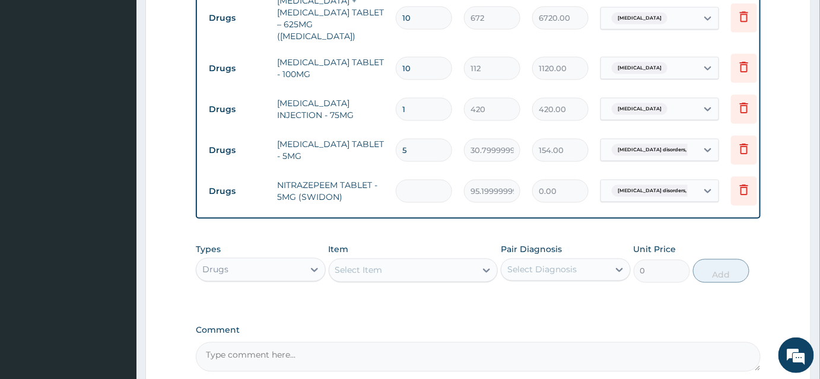
type input "476.00"
type input "5"
click at [742, 150] on icon at bounding box center [744, 149] width 14 height 14
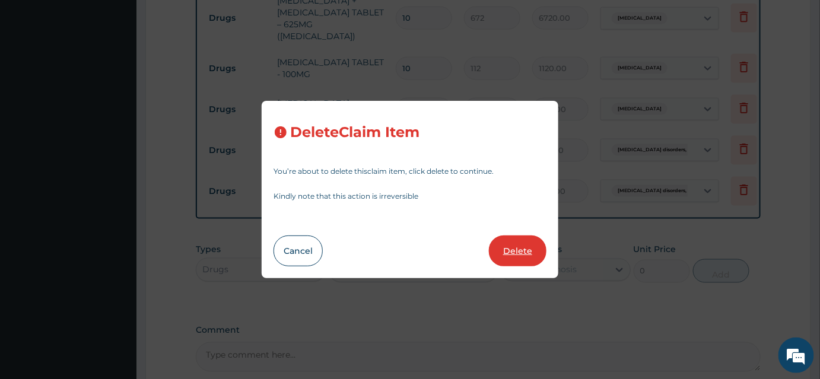
click at [522, 244] on button "Delete" at bounding box center [518, 251] width 58 height 31
type input "95.19999999999999"
type input "476.00"
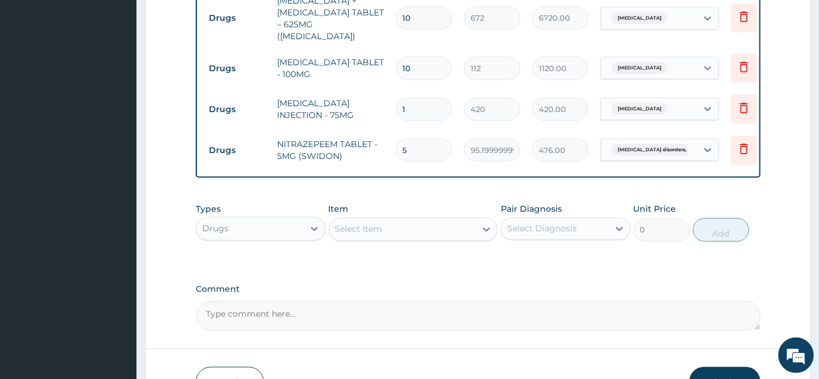
scroll to position [424, 0]
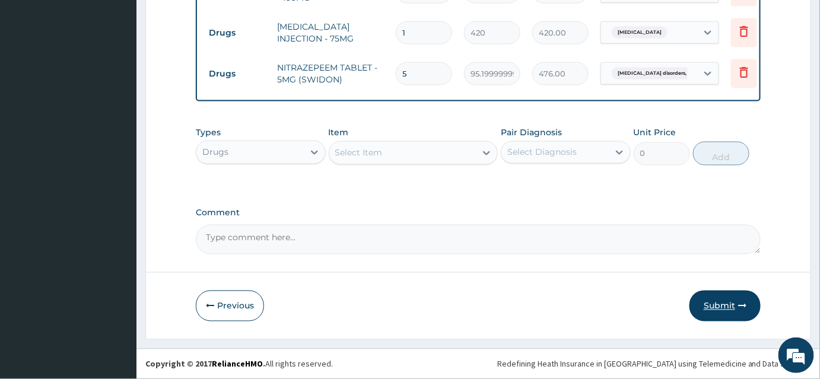
click at [715, 310] on button "Submit" at bounding box center [725, 306] width 71 height 31
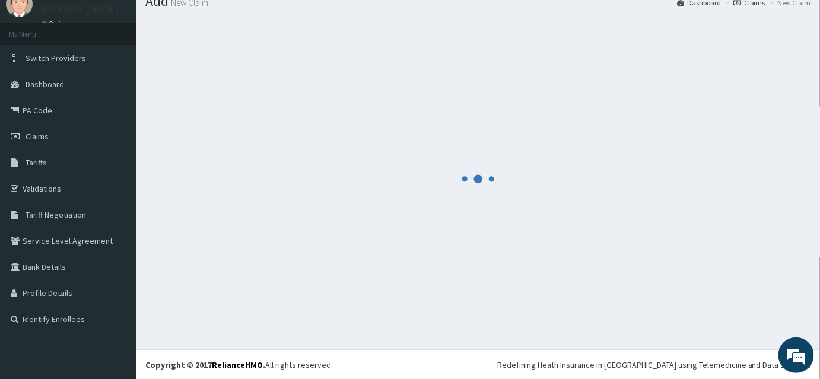
scroll to position [615, 0]
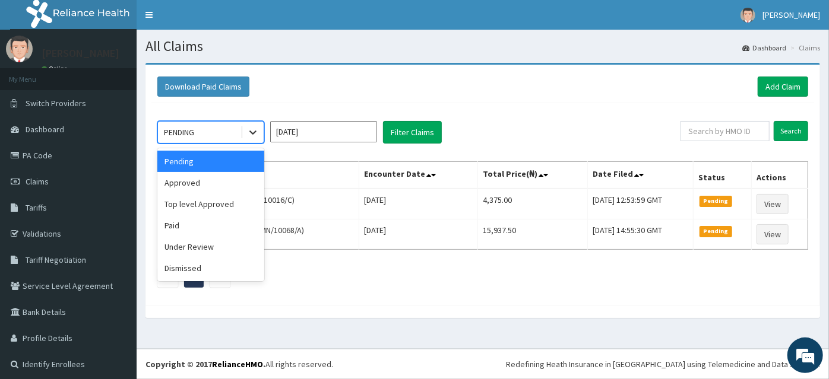
click at [248, 127] on icon at bounding box center [253, 132] width 12 height 12
click at [204, 183] on div "Approved" at bounding box center [210, 182] width 107 height 21
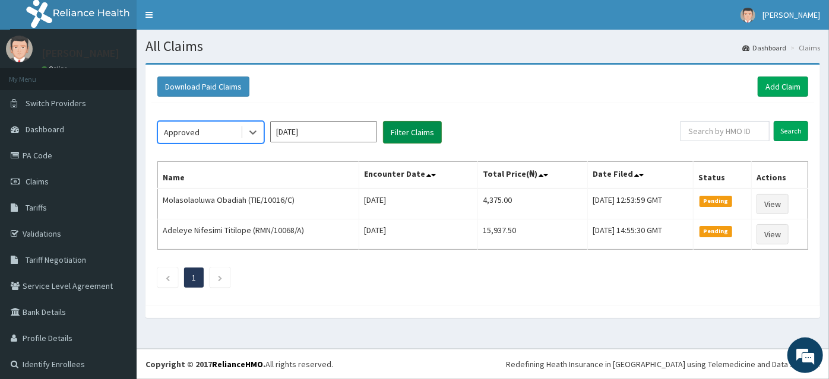
click at [411, 137] on button "Filter Claims" at bounding box center [412, 132] width 59 height 23
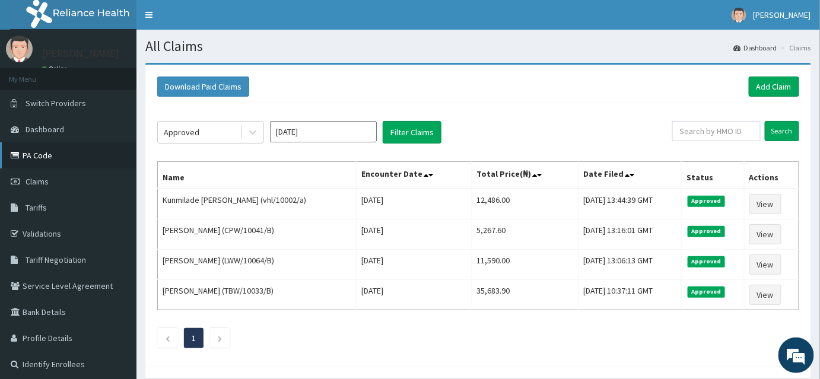
click at [52, 153] on link "PA Code" at bounding box center [68, 155] width 137 height 26
